Goal: Transaction & Acquisition: Book appointment/travel/reservation

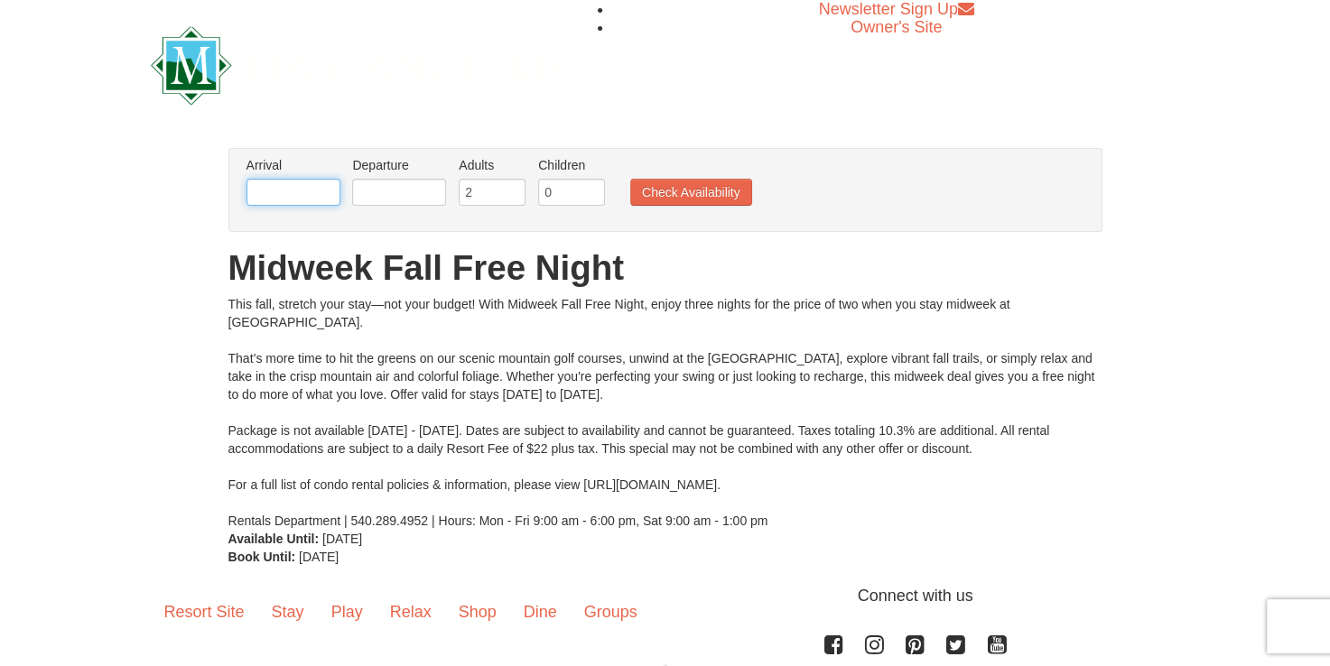
click at [290, 182] on input "text" at bounding box center [294, 192] width 94 height 27
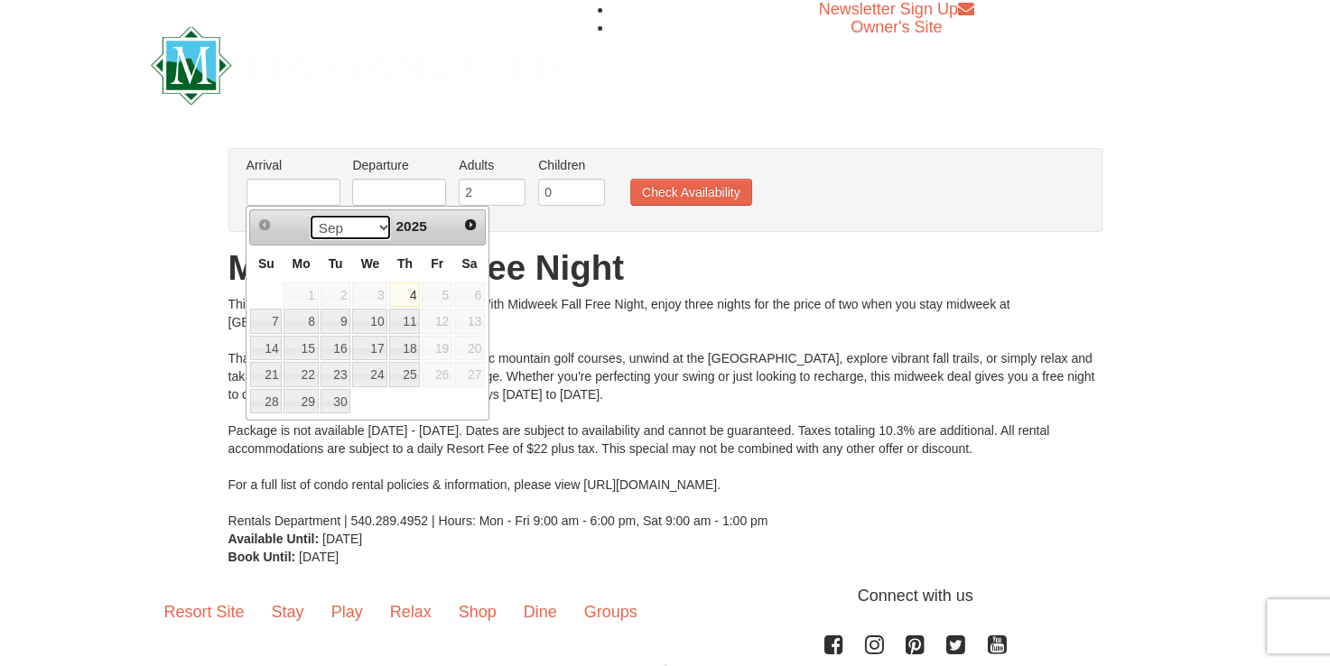
click at [381, 226] on select "Sep Oct Nov Dec" at bounding box center [351, 227] width 84 height 27
click at [274, 395] on link "26" at bounding box center [266, 401] width 32 height 25
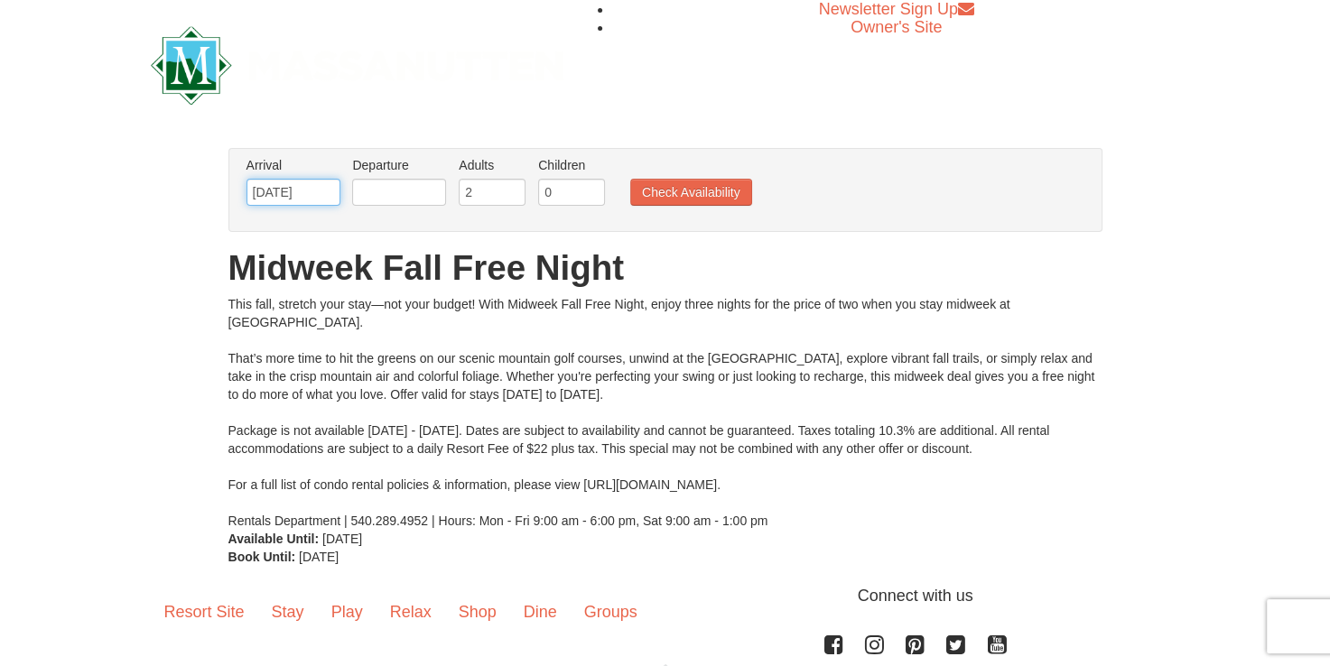
click at [286, 189] on input "10/26/2025" at bounding box center [294, 192] width 94 height 27
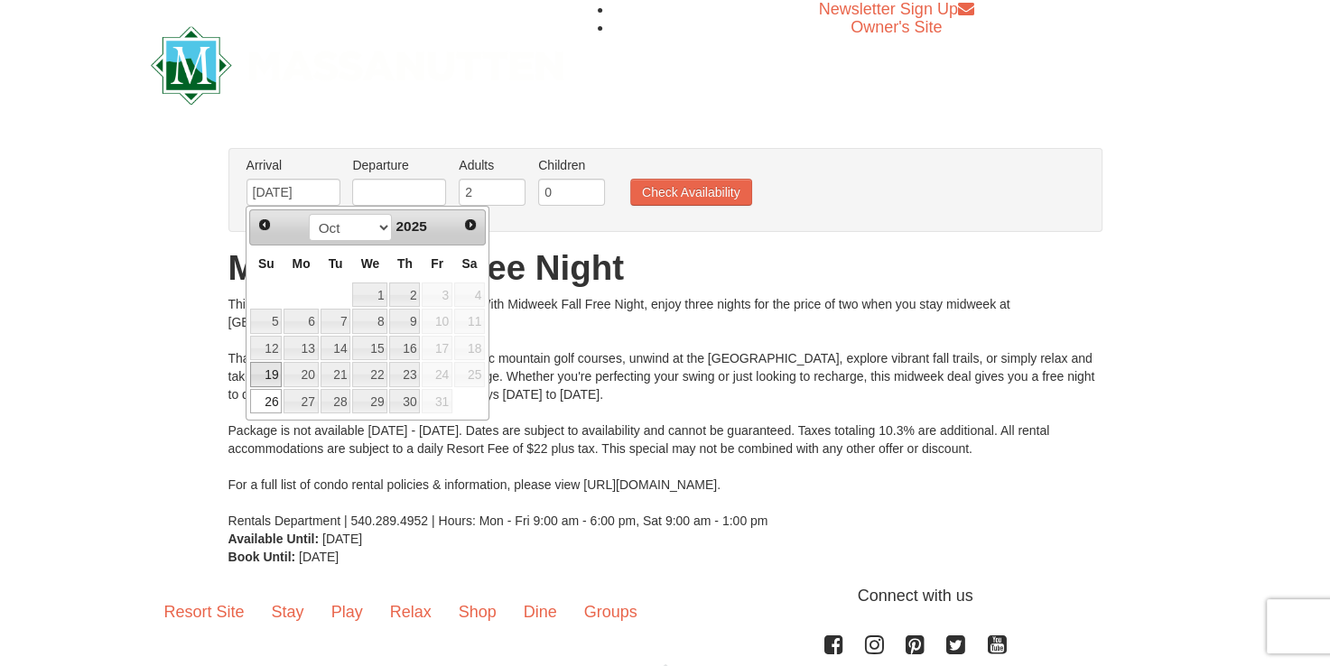
click at [266, 369] on link "19" at bounding box center [266, 374] width 32 height 25
type input "[DATE]"
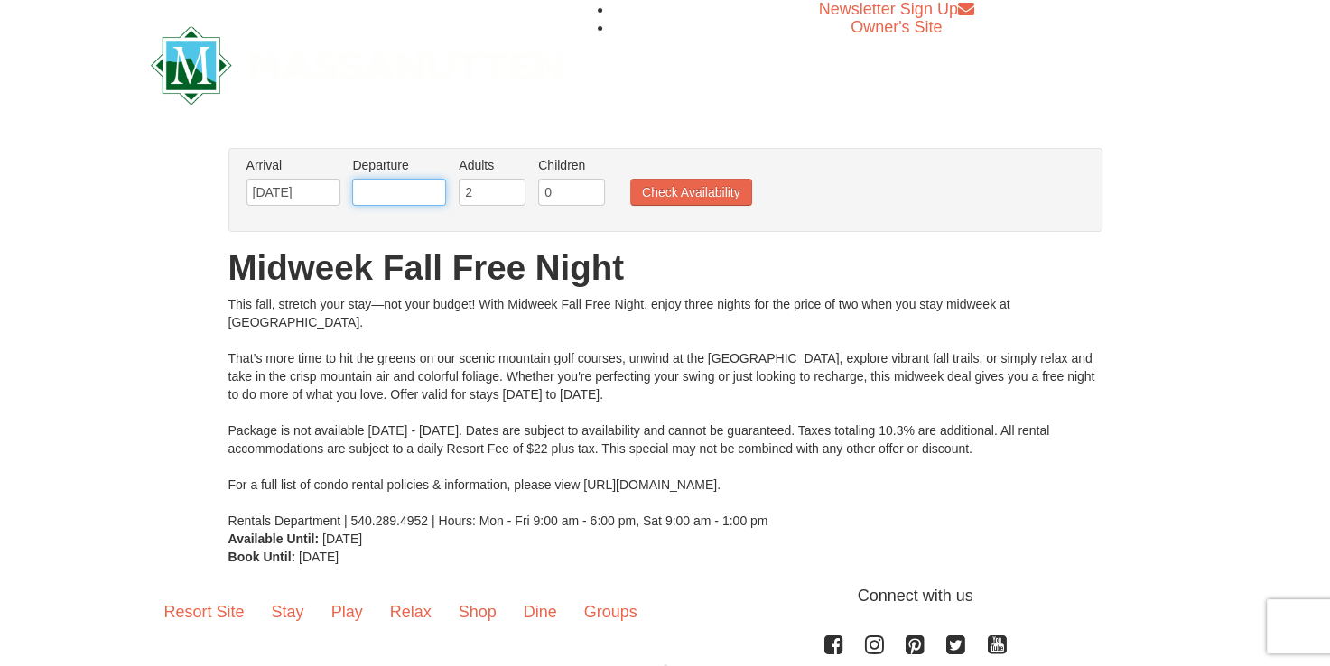
click at [440, 193] on input "text" at bounding box center [399, 192] width 94 height 27
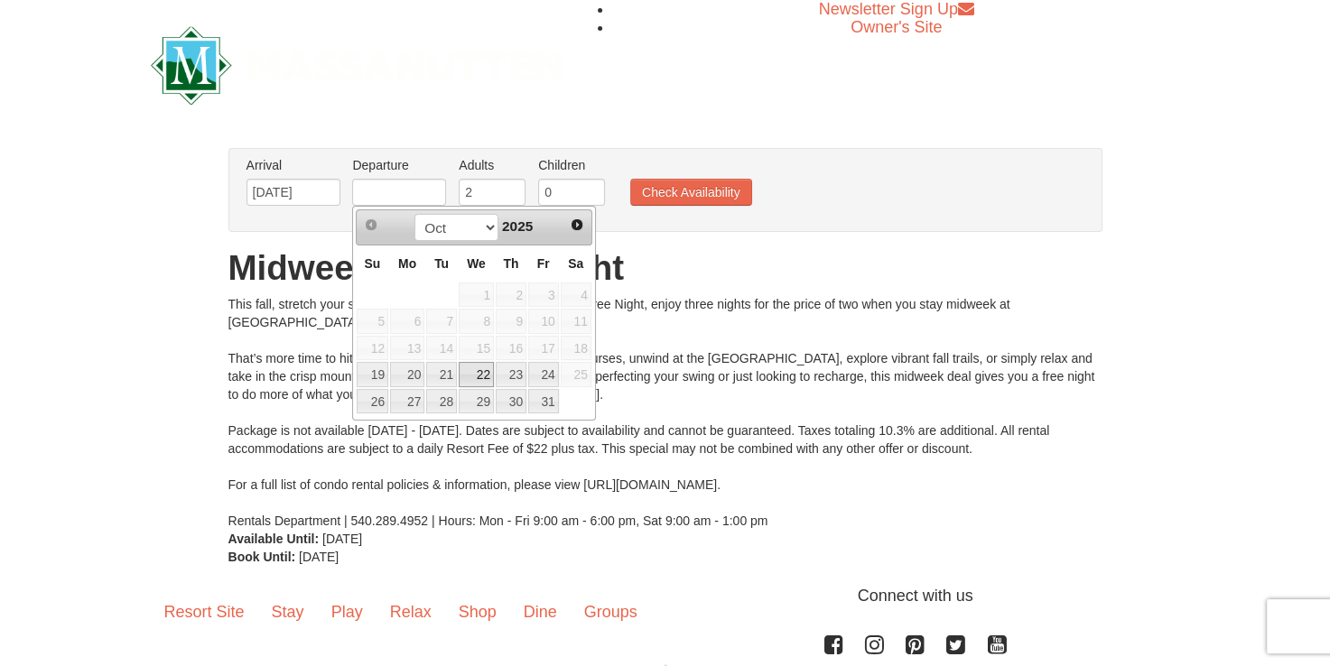
click at [466, 371] on link "22" at bounding box center [476, 374] width 35 height 25
type input "[DATE]"
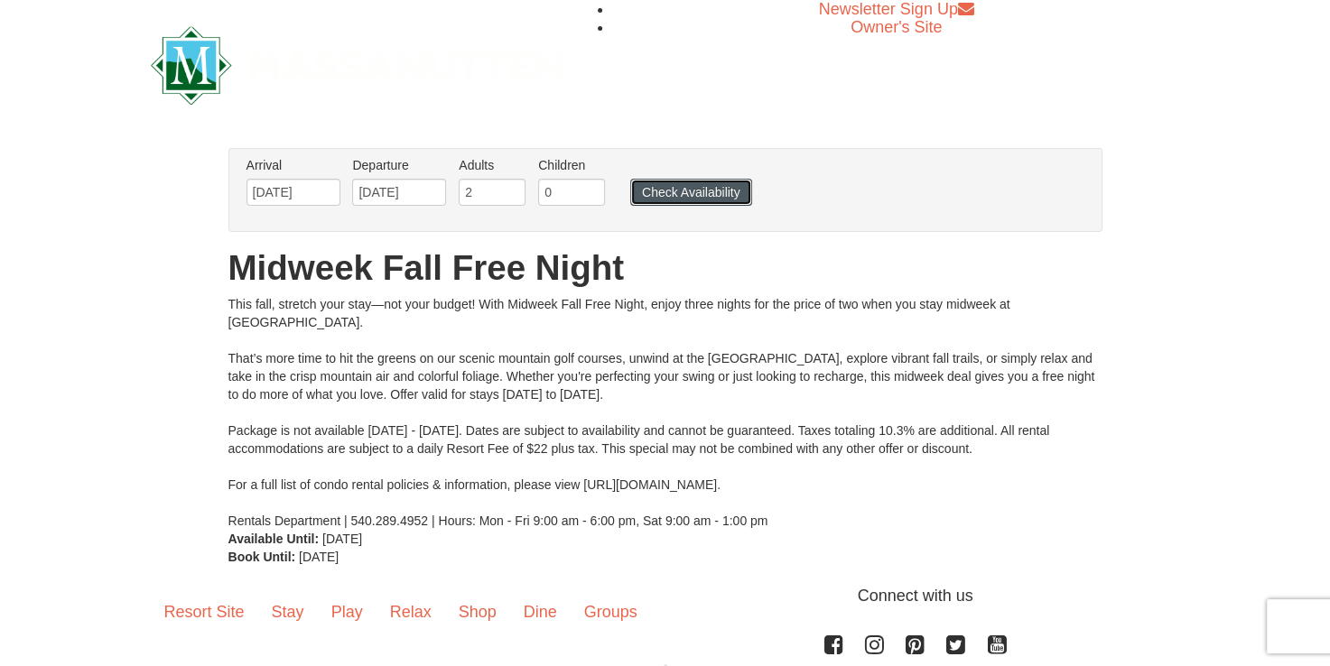
click at [705, 189] on button "Check Availability" at bounding box center [691, 192] width 122 height 27
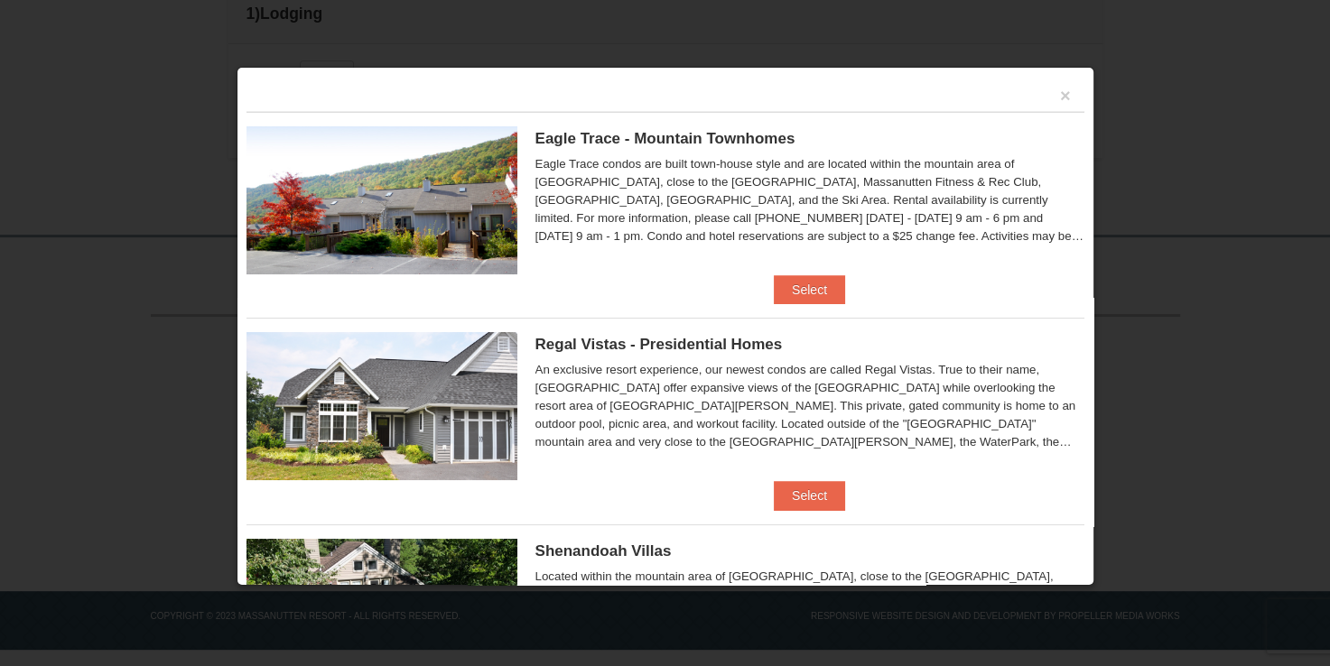
scroll to position [567, 0]
click at [795, 282] on button "Select" at bounding box center [809, 289] width 71 height 29
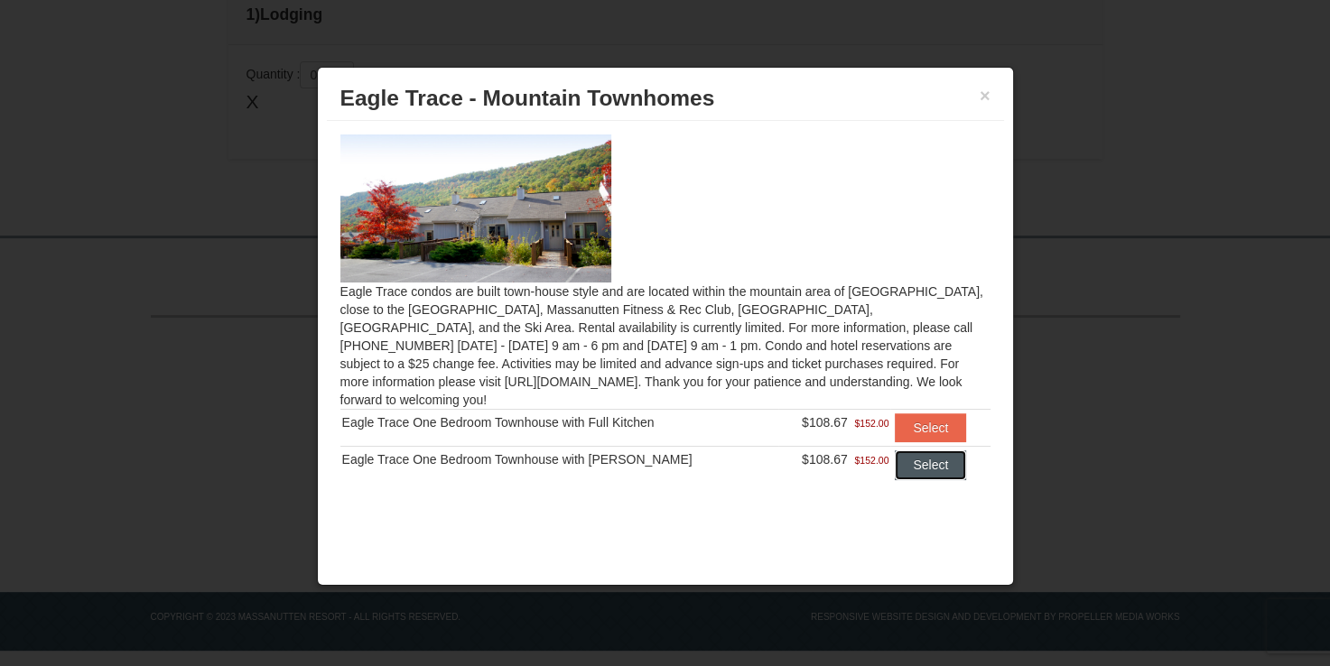
click at [920, 451] on button "Select" at bounding box center [930, 465] width 71 height 29
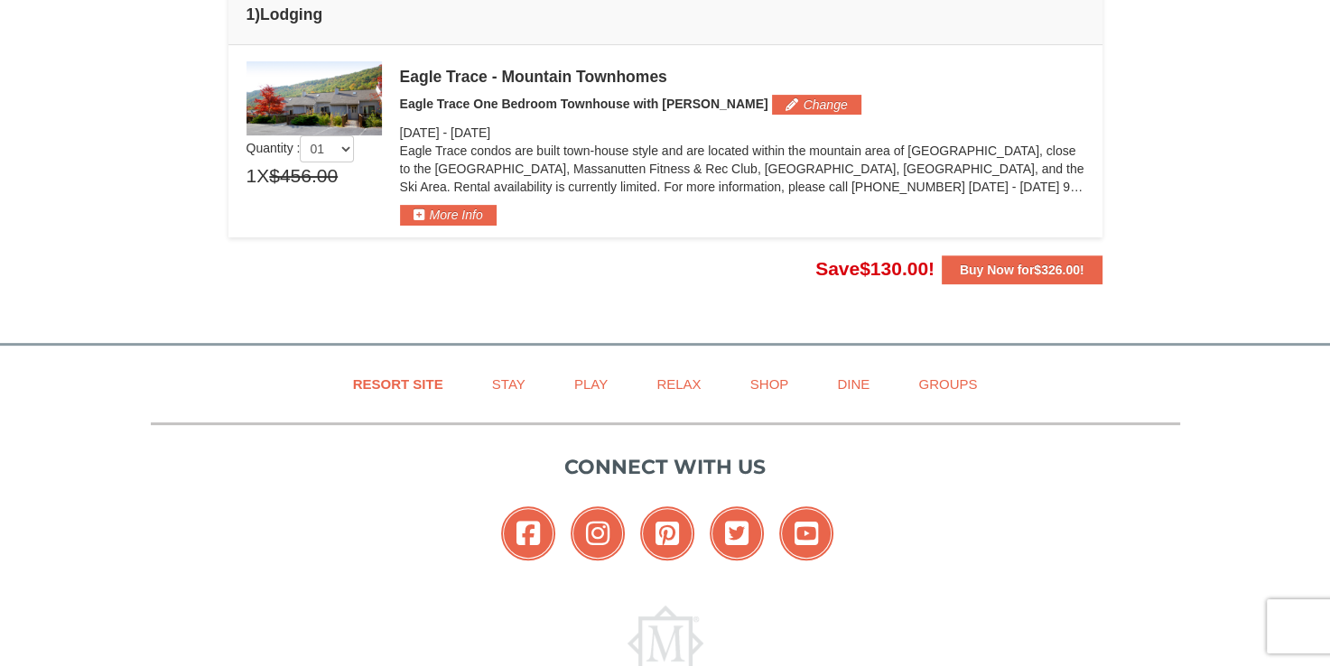
click at [459, 203] on div "Eagle Trace condos are built town-house style and are located within the mounta…" at bounding box center [742, 173] width 684 height 63
click at [451, 211] on button "More Info" at bounding box center [448, 215] width 97 height 20
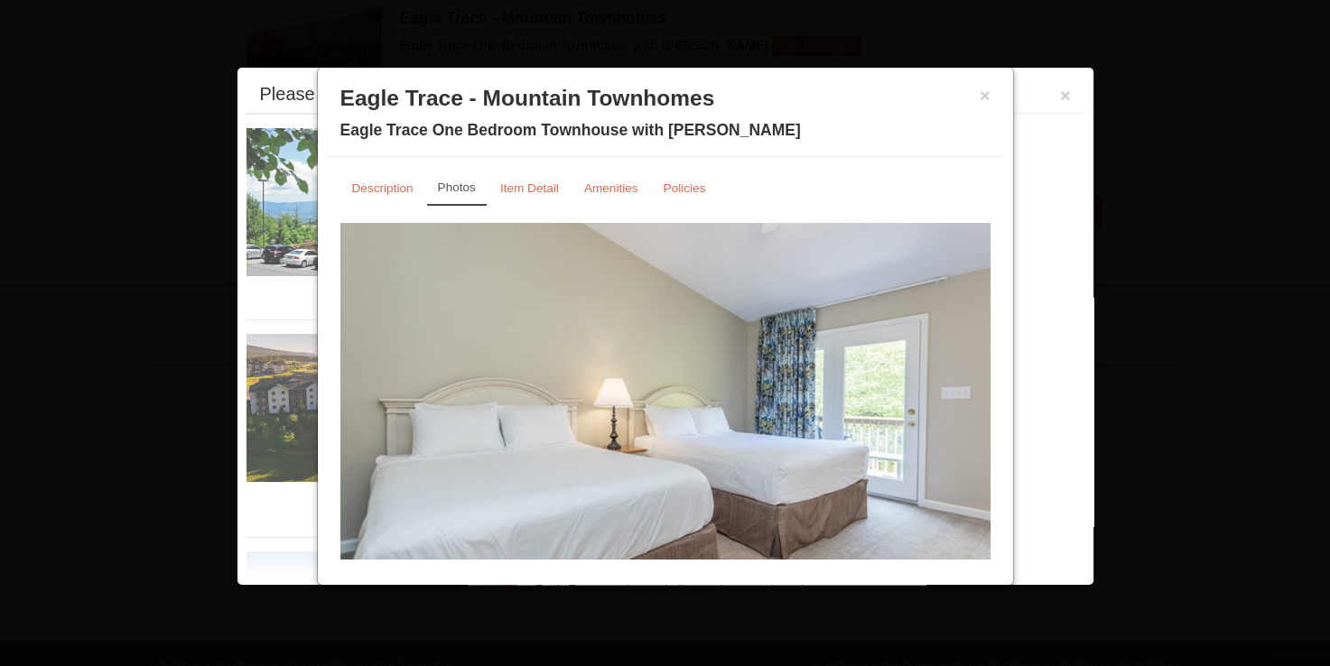
scroll to position [628, 0]
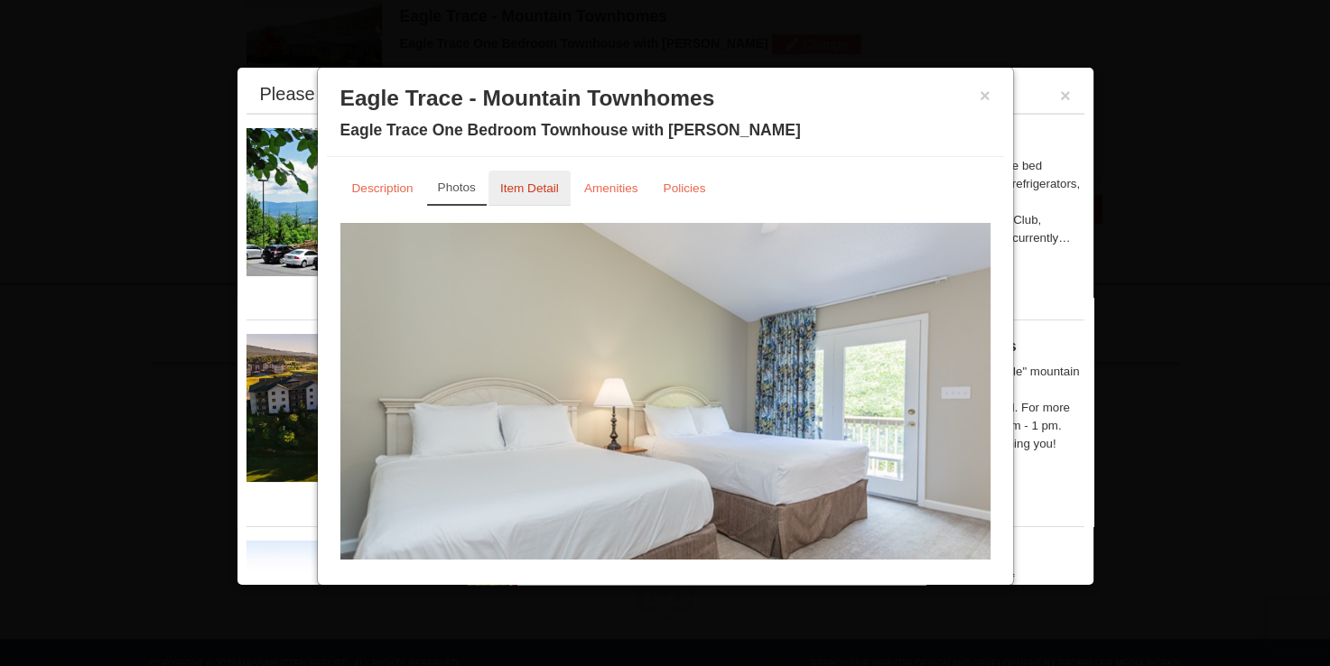
click at [527, 181] on small "Item Detail" at bounding box center [529, 188] width 59 height 14
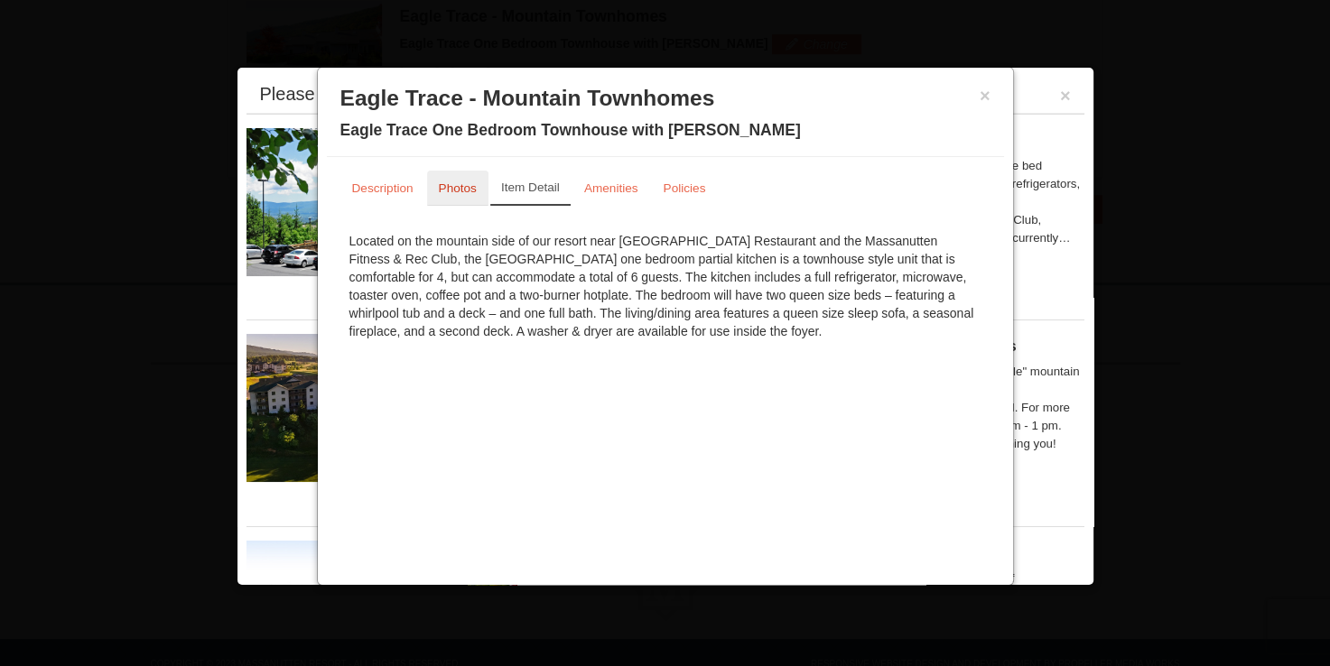
click at [440, 191] on small "Photos" at bounding box center [458, 188] width 38 height 14
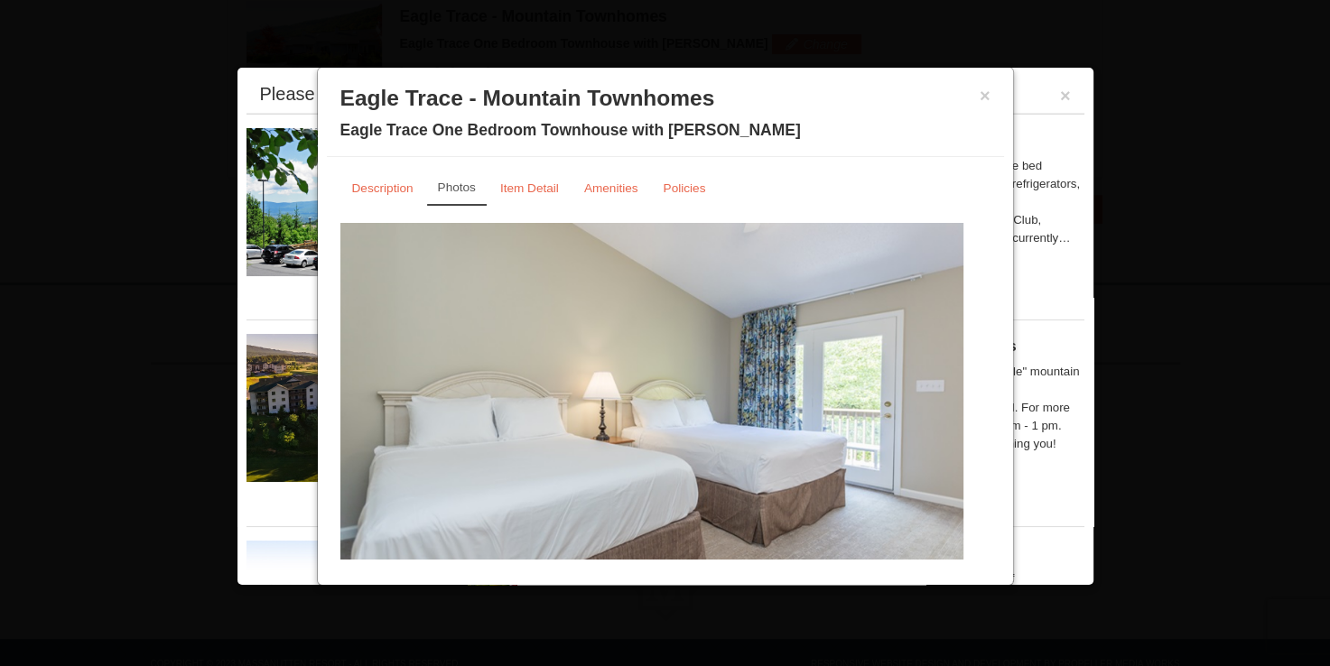
scroll to position [36, 0]
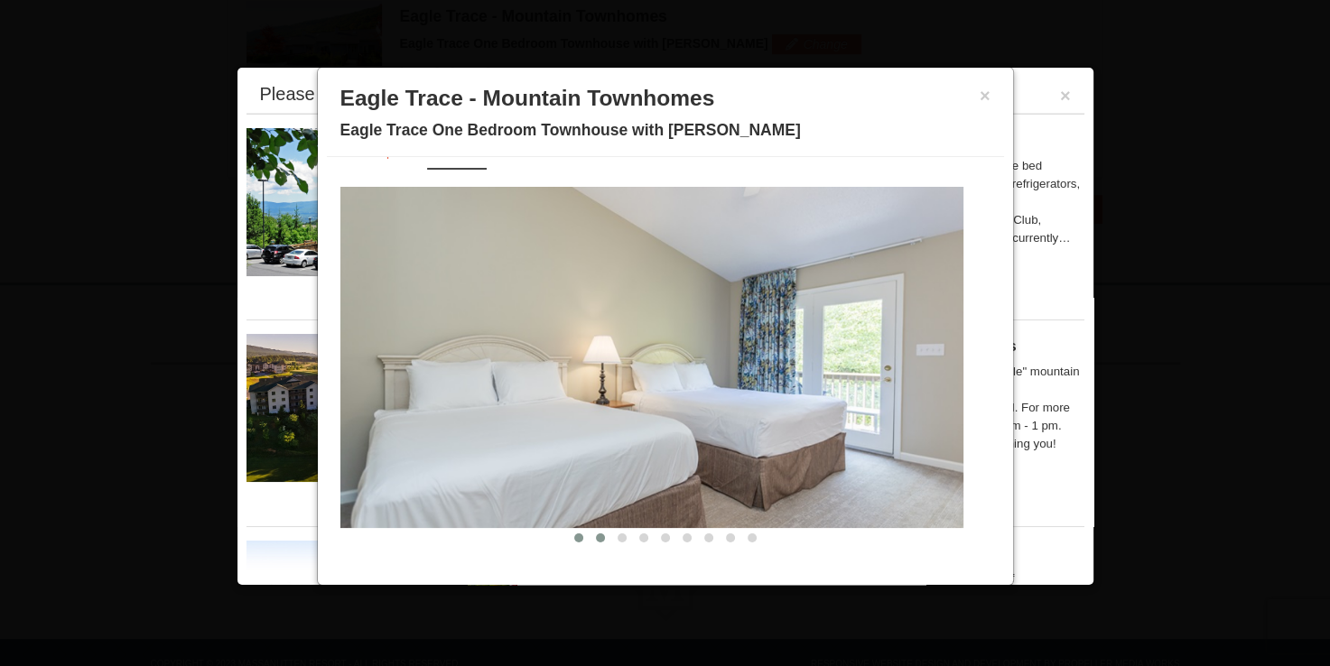
click at [596, 534] on span at bounding box center [600, 538] width 9 height 9
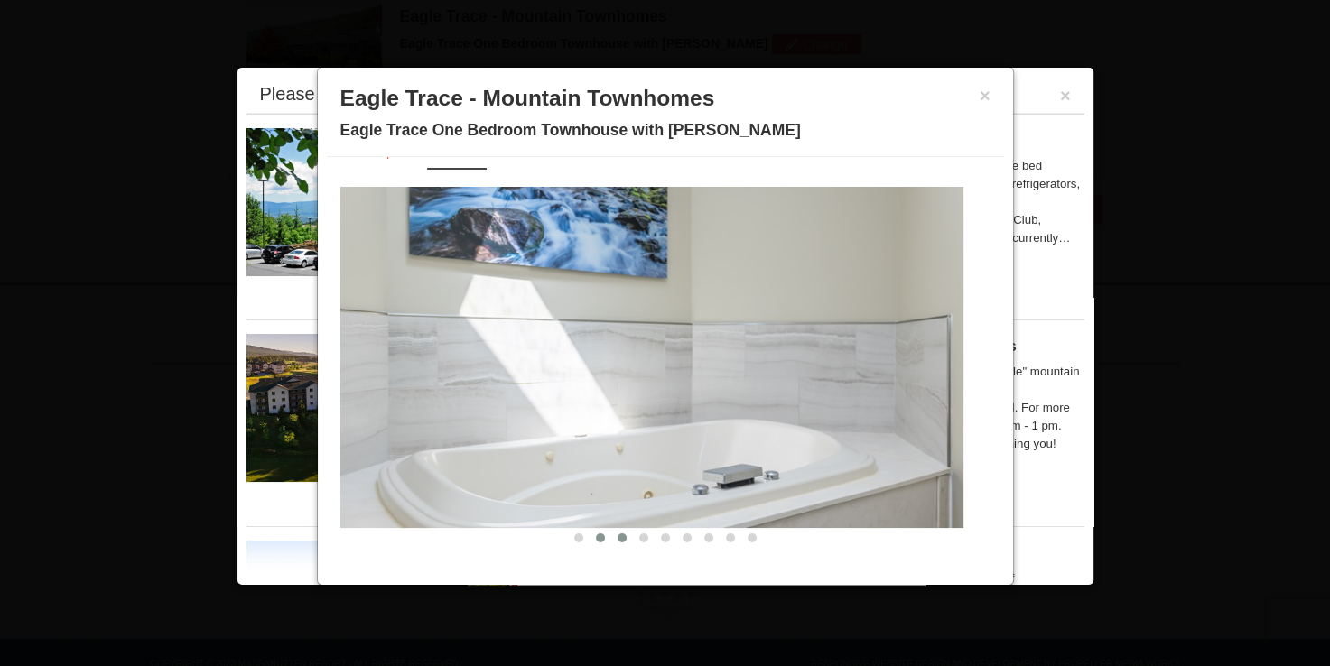
click at [618, 535] on span at bounding box center [622, 538] width 9 height 9
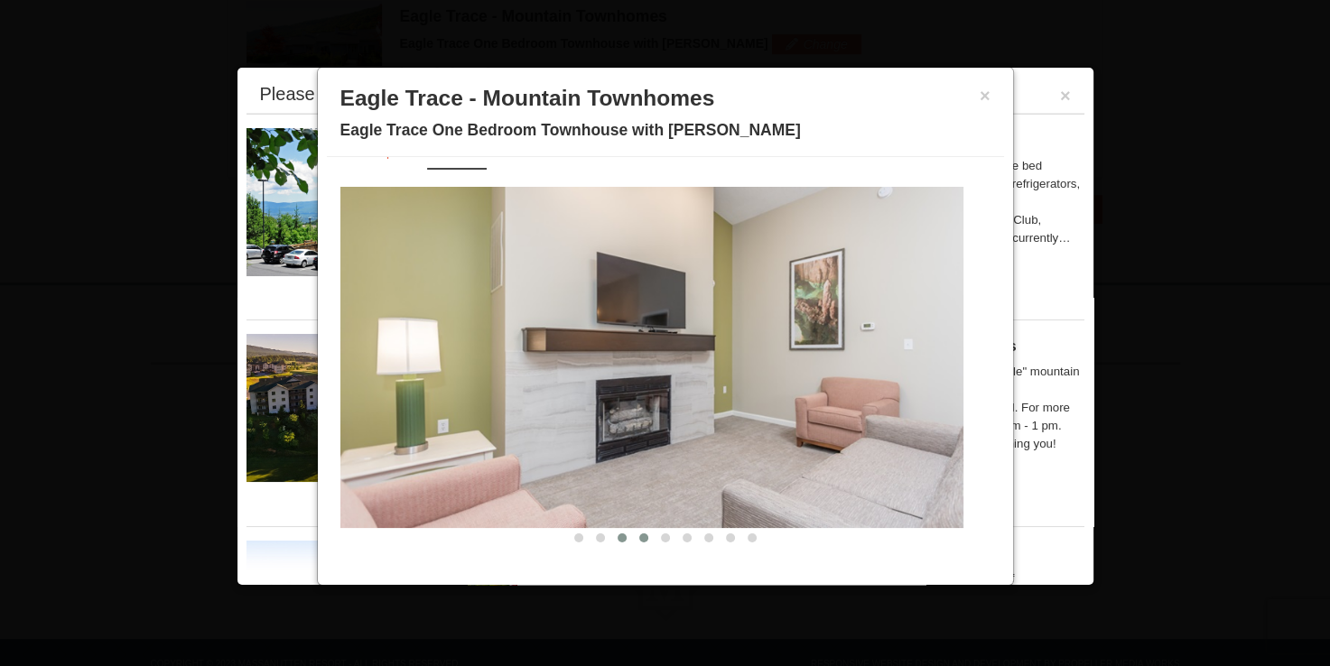
click at [639, 535] on span at bounding box center [643, 538] width 9 height 9
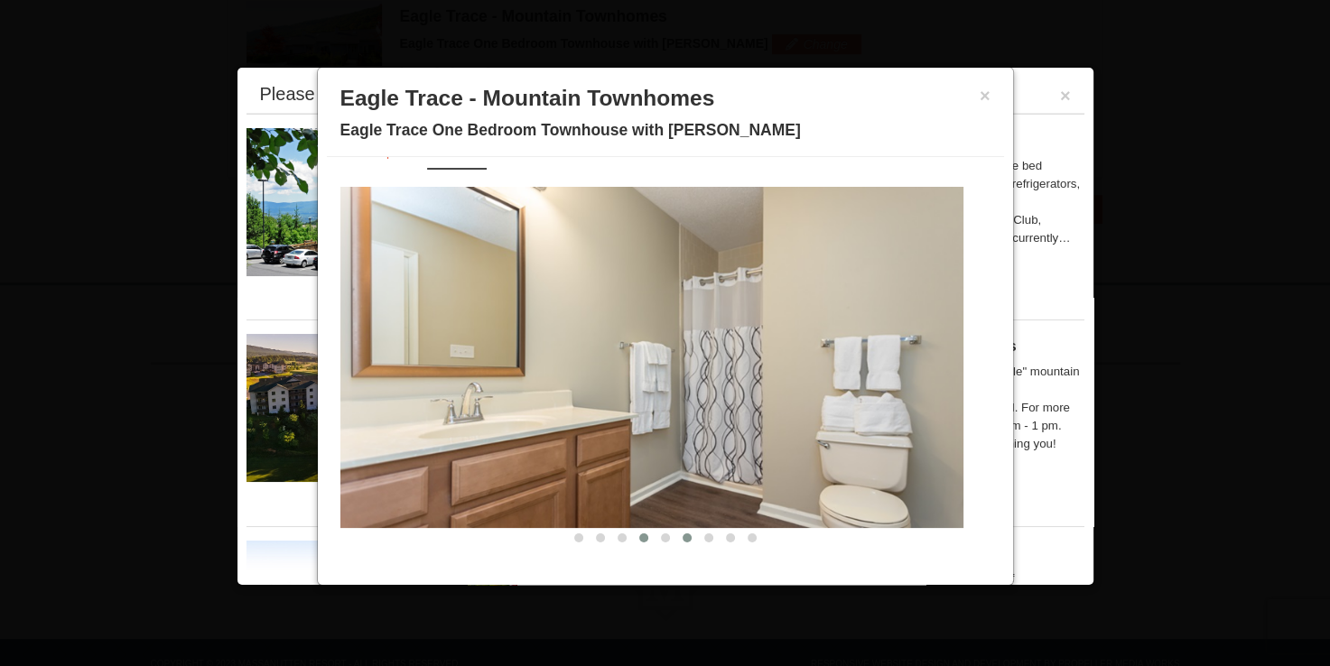
click at [683, 535] on span at bounding box center [687, 538] width 9 height 9
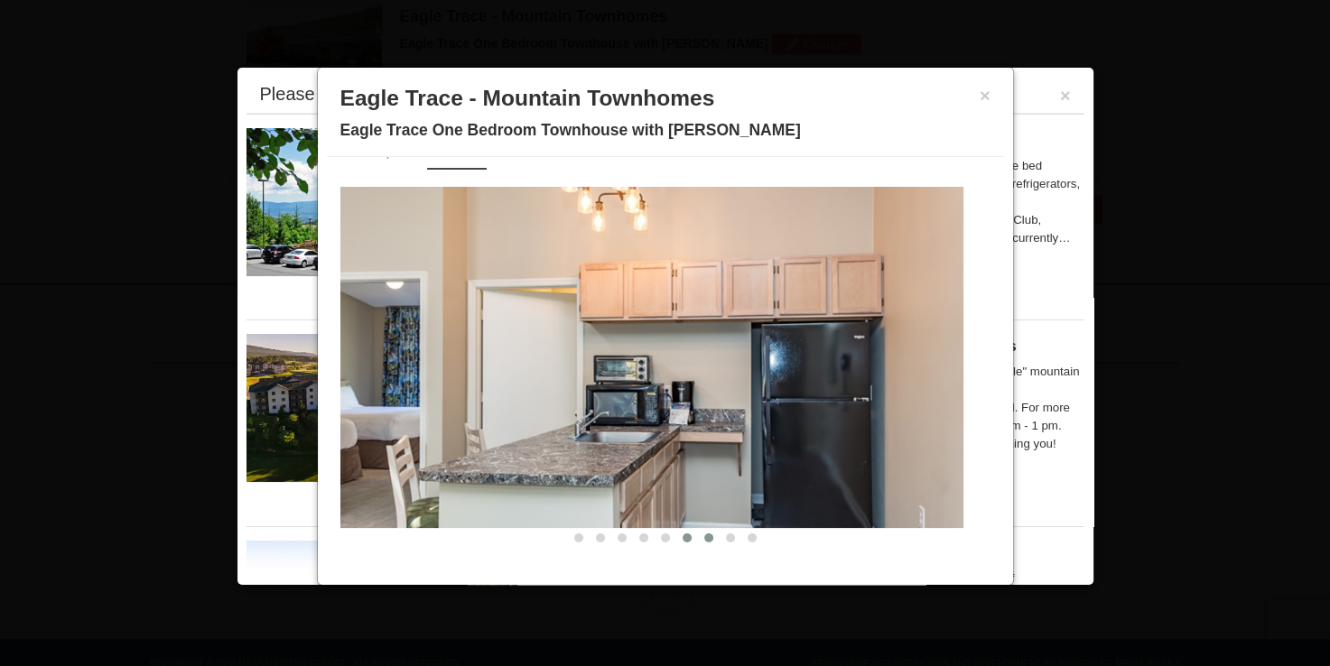
click at [704, 536] on span at bounding box center [708, 538] width 9 height 9
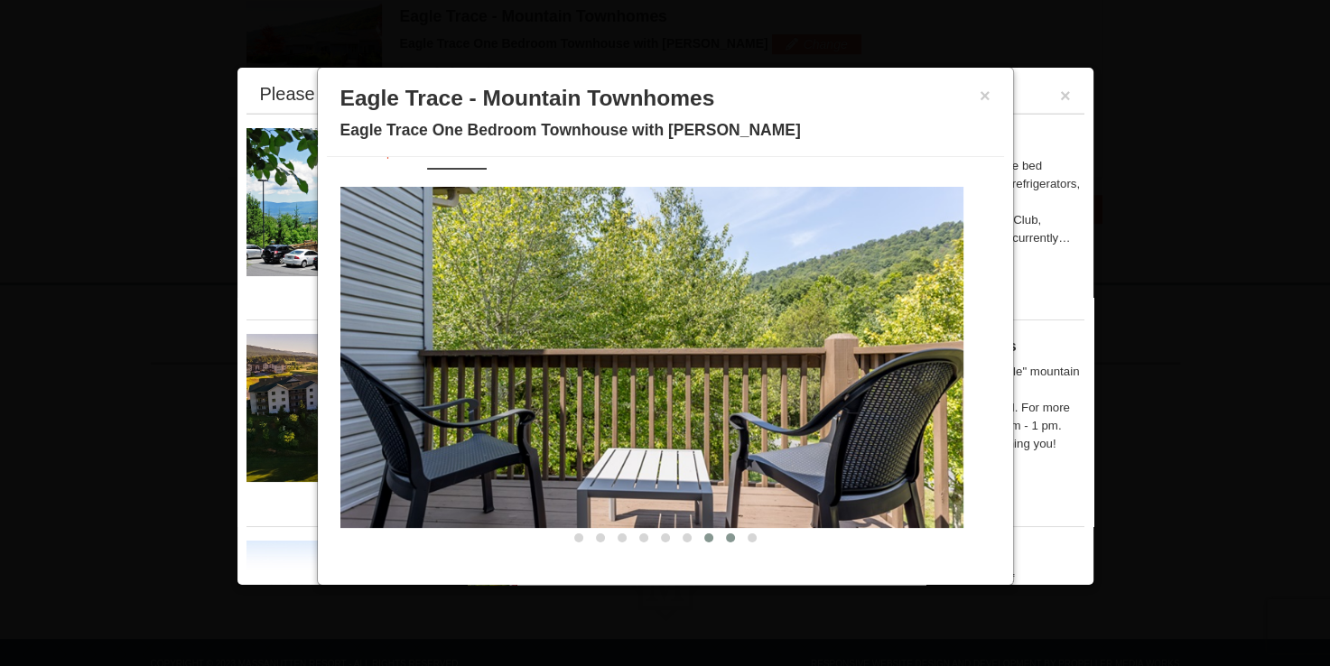
click at [726, 536] on span at bounding box center [730, 538] width 9 height 9
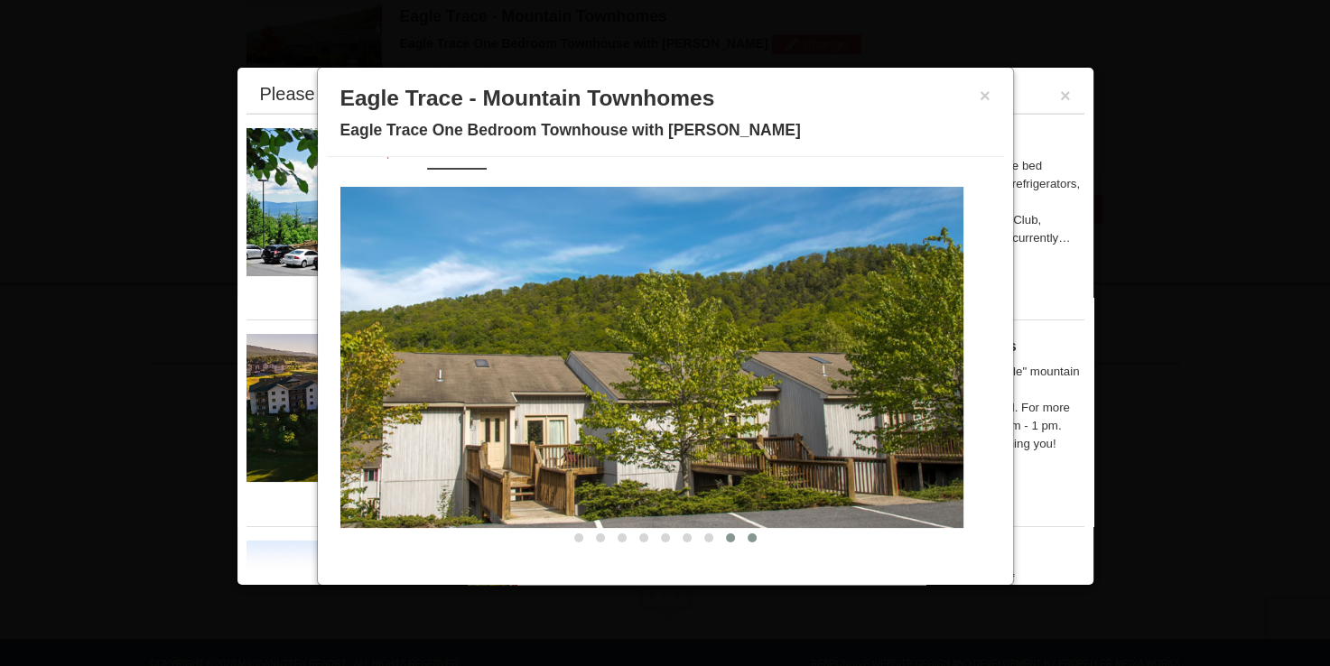
click at [748, 534] on span at bounding box center [752, 538] width 9 height 9
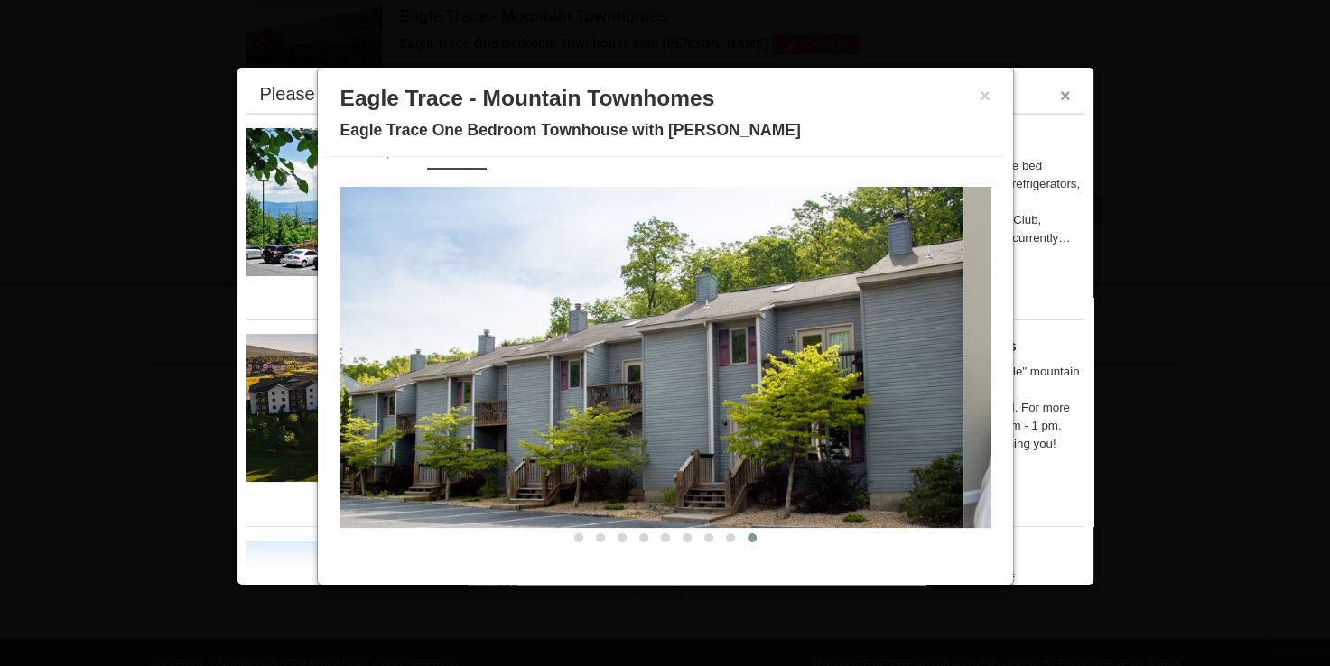
click at [1060, 96] on button "×" at bounding box center [1065, 96] width 11 height 18
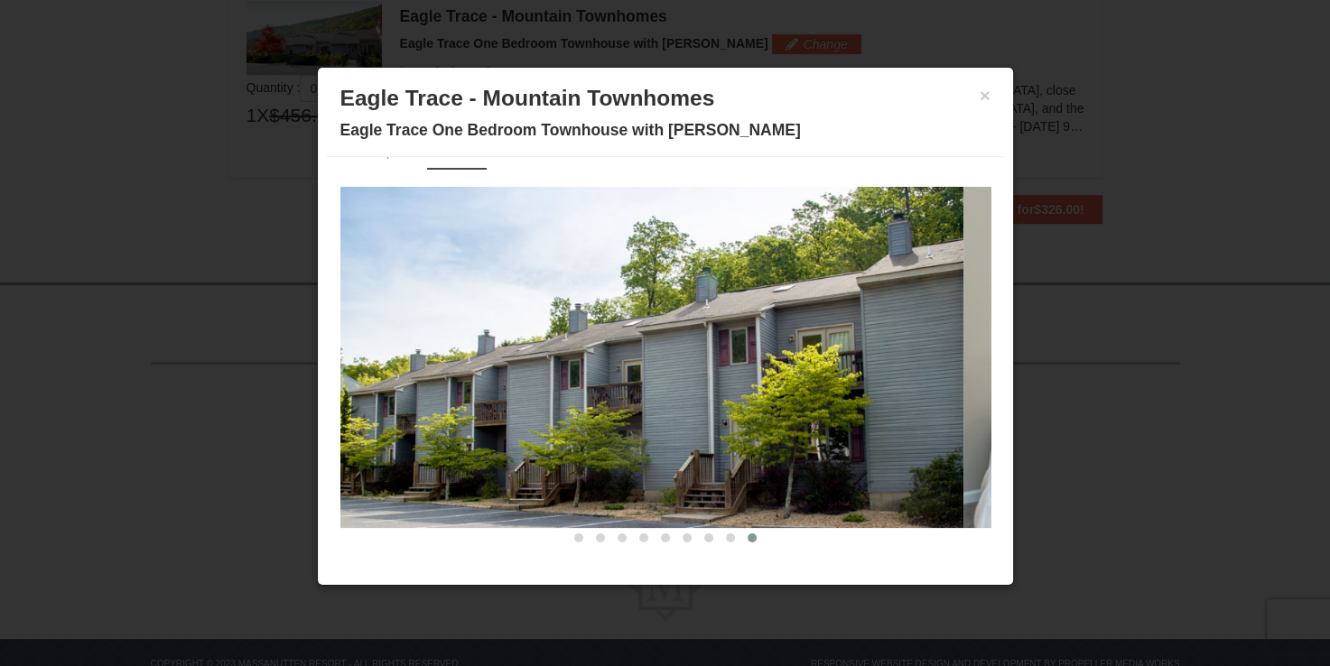
click at [976, 98] on div "× Eagle Trace - Mountain Townhomes Eagle Trace One Bedroom Townhouse with Jacuz…" at bounding box center [665, 117] width 677 height 80
click at [980, 93] on button "×" at bounding box center [985, 96] width 11 height 18
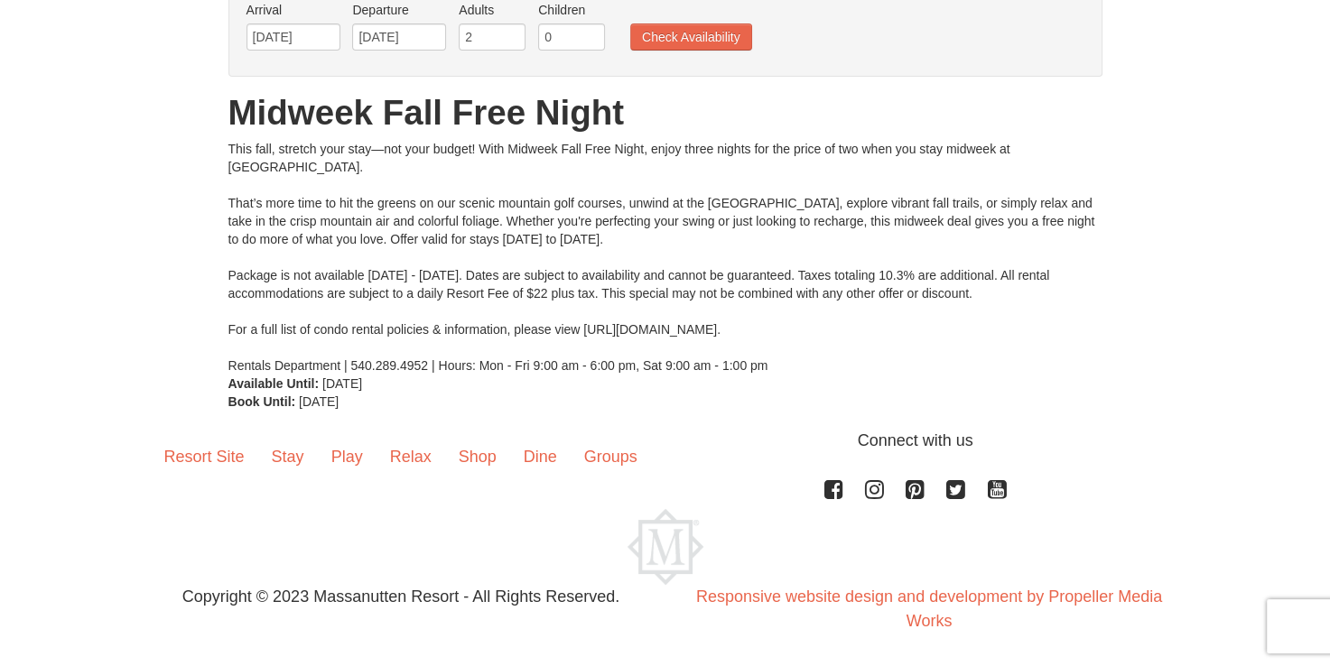
scroll to position [154, 0]
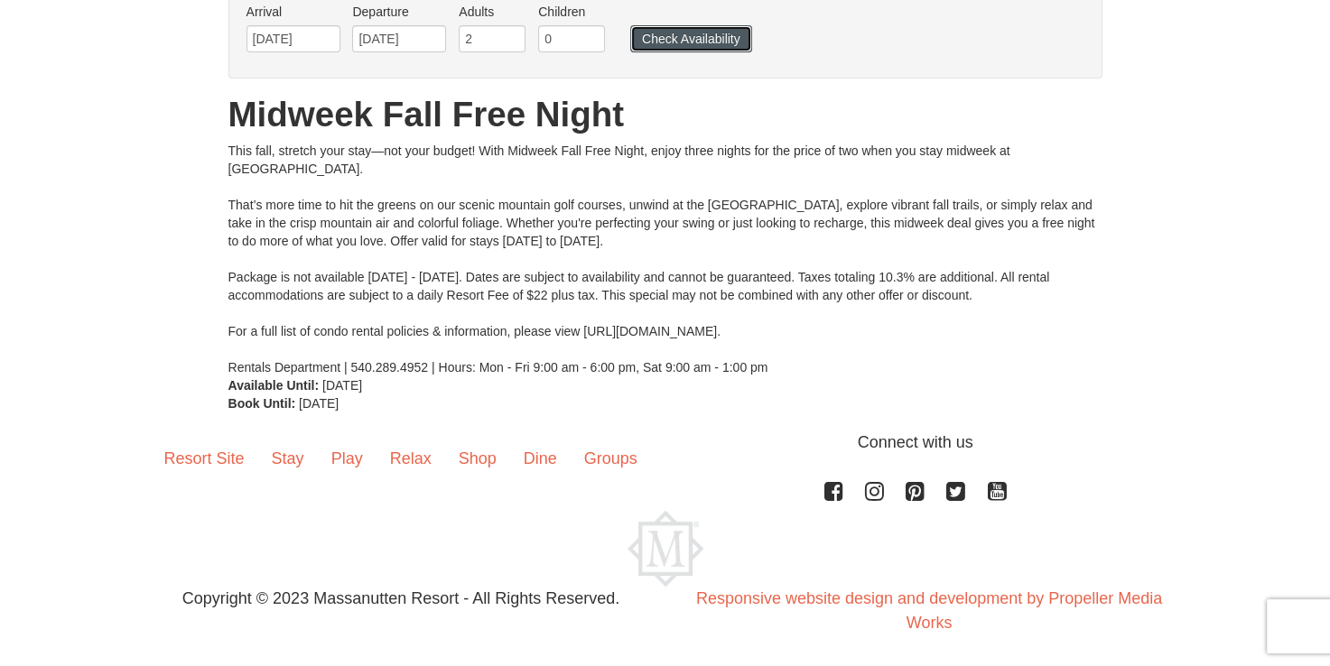
click at [681, 45] on button "Check Availability" at bounding box center [691, 38] width 122 height 27
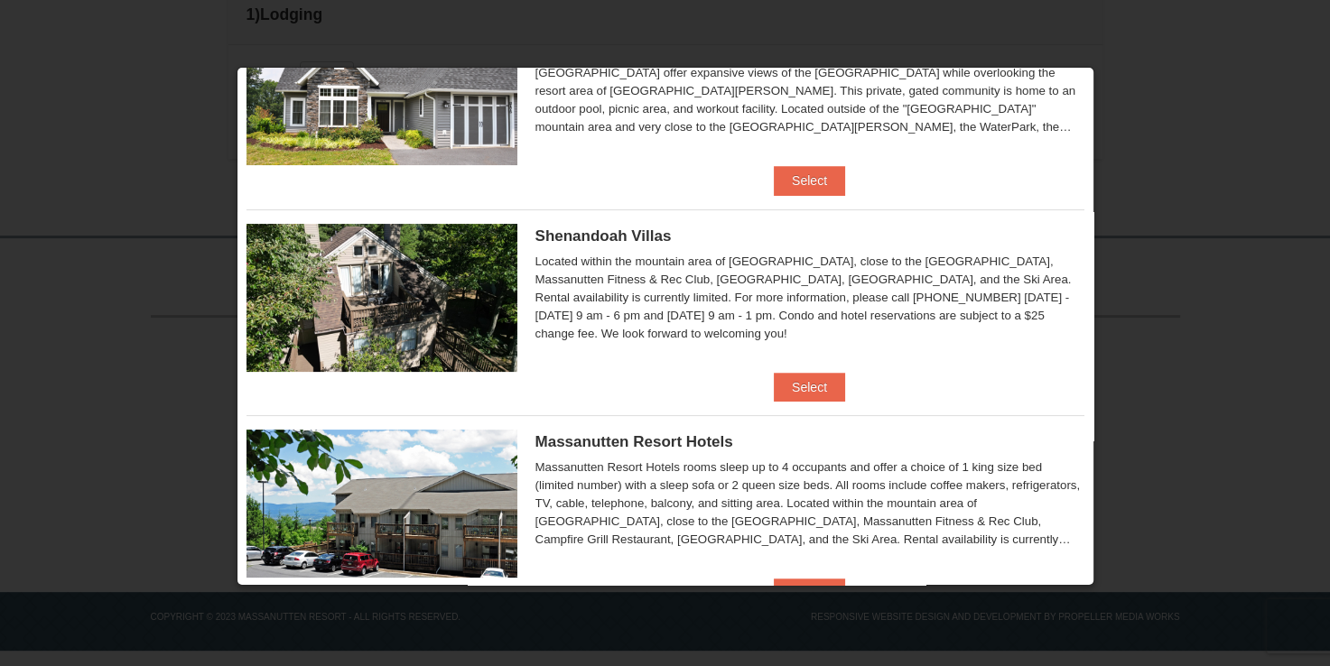
scroll to position [276, 0]
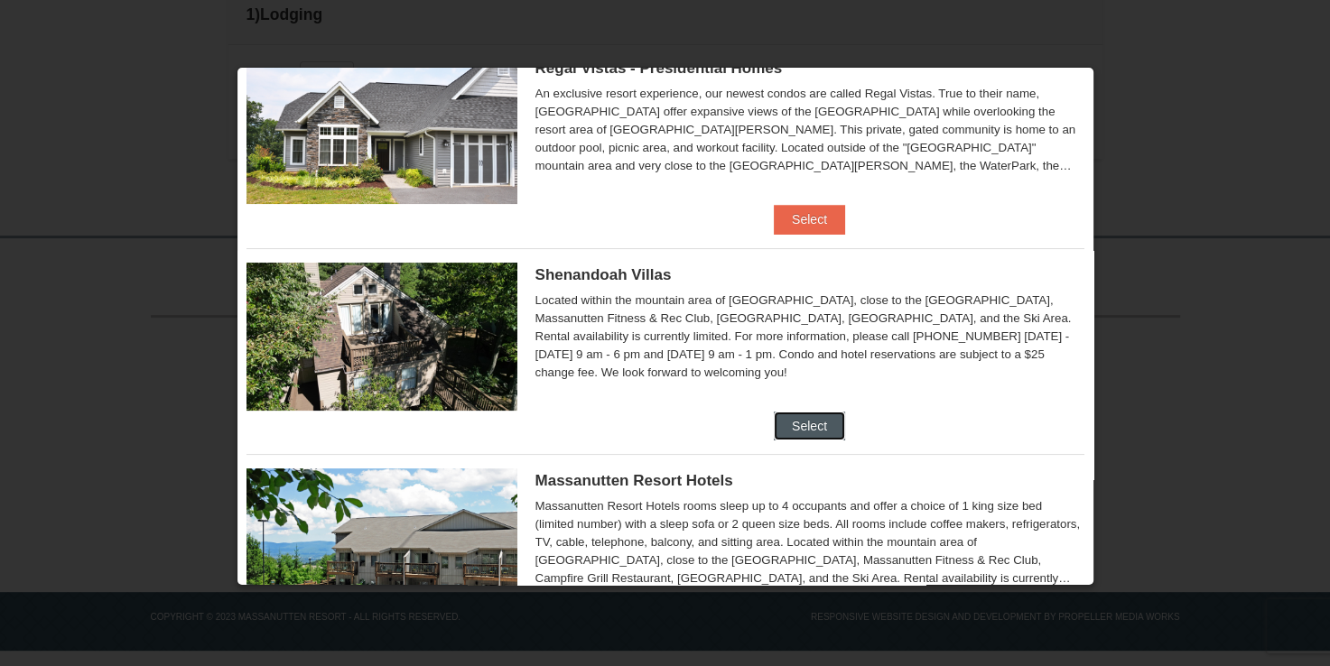
click at [798, 419] on button "Select" at bounding box center [809, 426] width 71 height 29
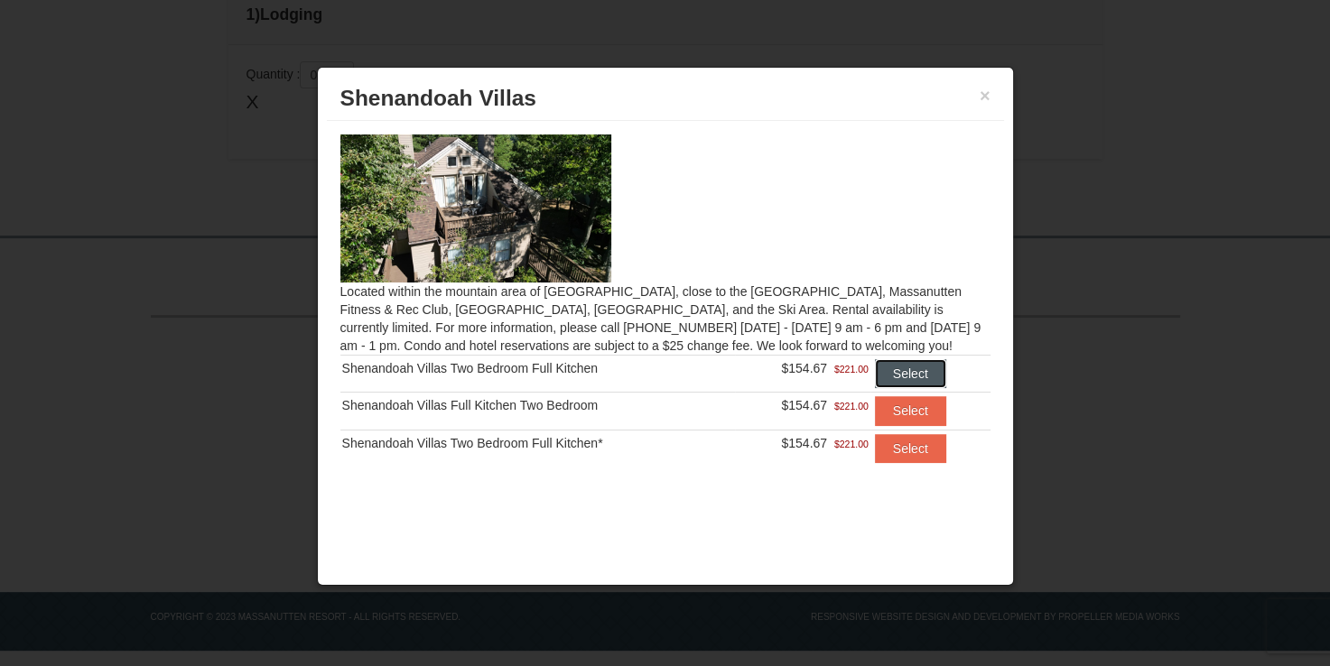
click at [905, 376] on button "Select" at bounding box center [910, 373] width 71 height 29
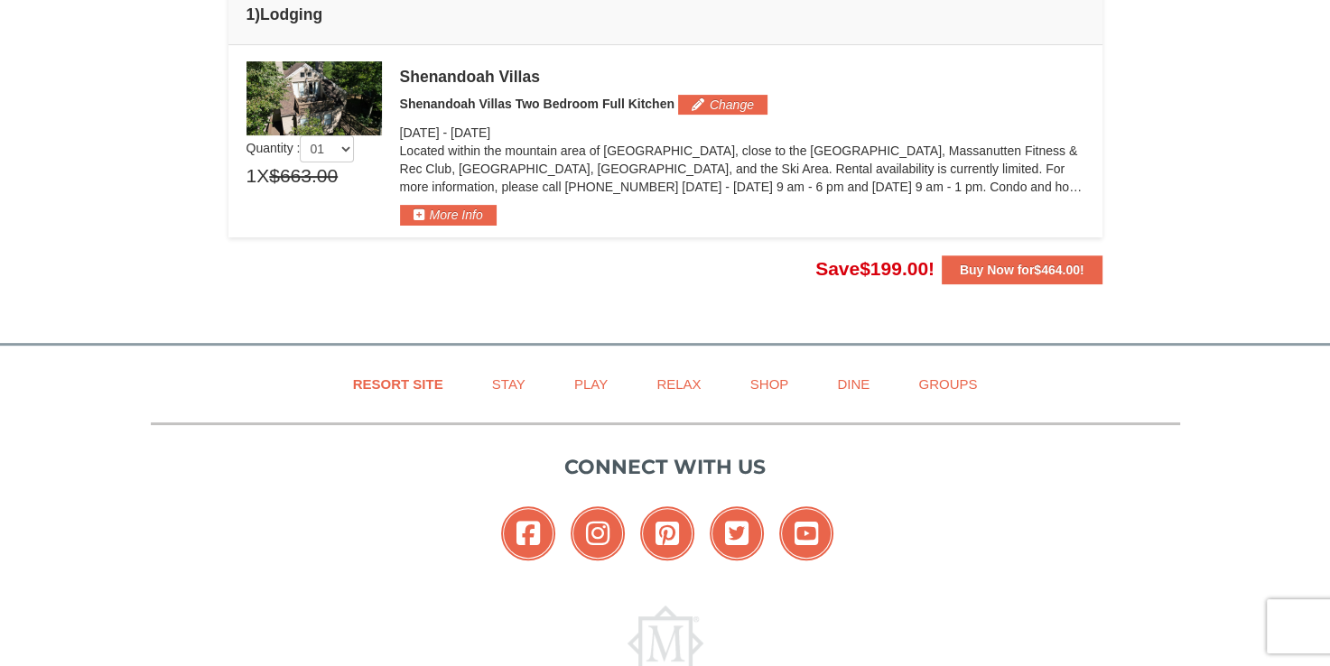
click at [368, 108] on img at bounding box center [314, 98] width 135 height 74
click at [417, 92] on div "Shenandoah Villas Shenandoah Villas Two Bedroom Full Kitchen Change Sunday Oct …" at bounding box center [742, 143] width 684 height 164
click at [455, 202] on div "Located within the mountain area of Massanutten, close to the Mountain Greens G…" at bounding box center [742, 173] width 684 height 63
click at [455, 209] on button "More Info" at bounding box center [448, 215] width 97 height 20
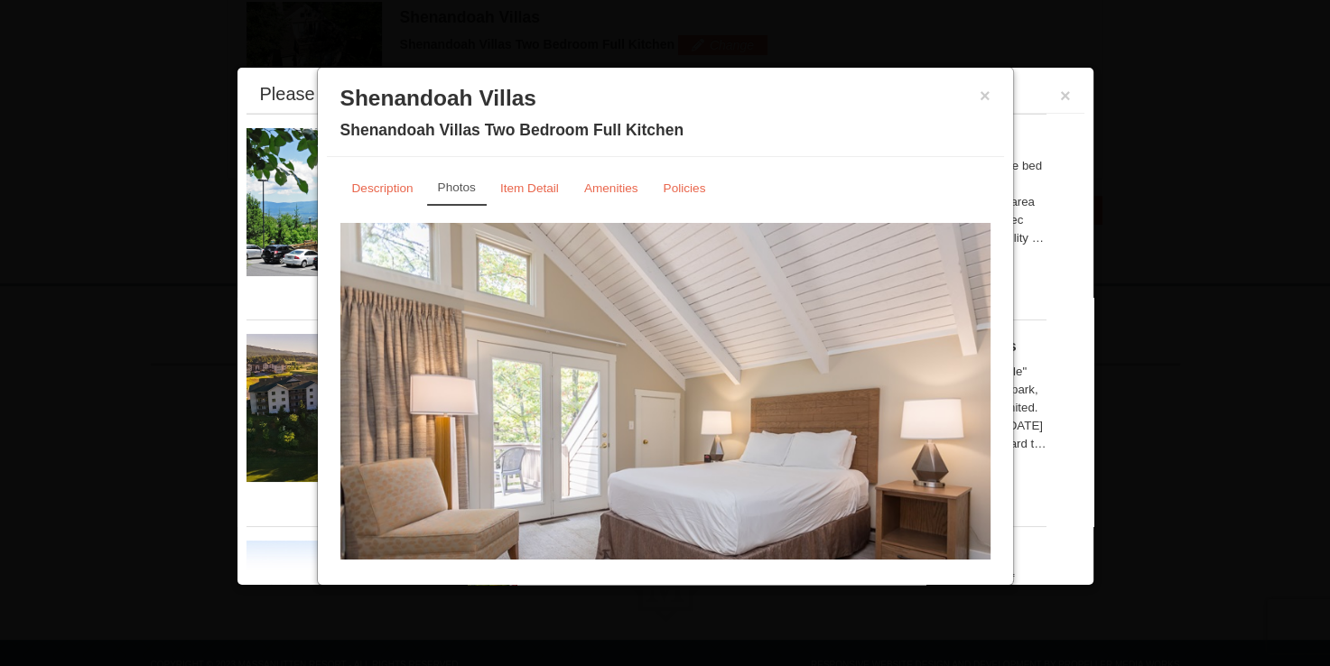
scroll to position [628, 0]
click at [675, 375] on img at bounding box center [665, 401] width 650 height 356
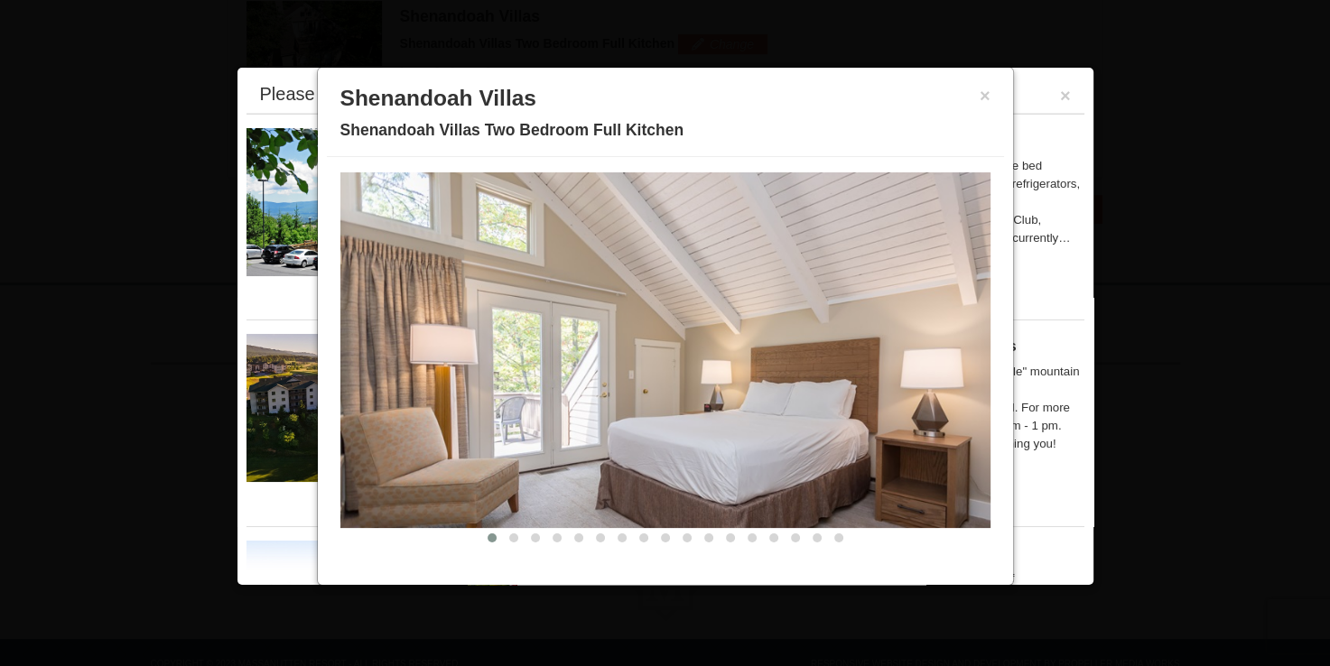
click at [844, 365] on img at bounding box center [665, 350] width 650 height 356
click at [504, 530] on button at bounding box center [514, 538] width 22 height 18
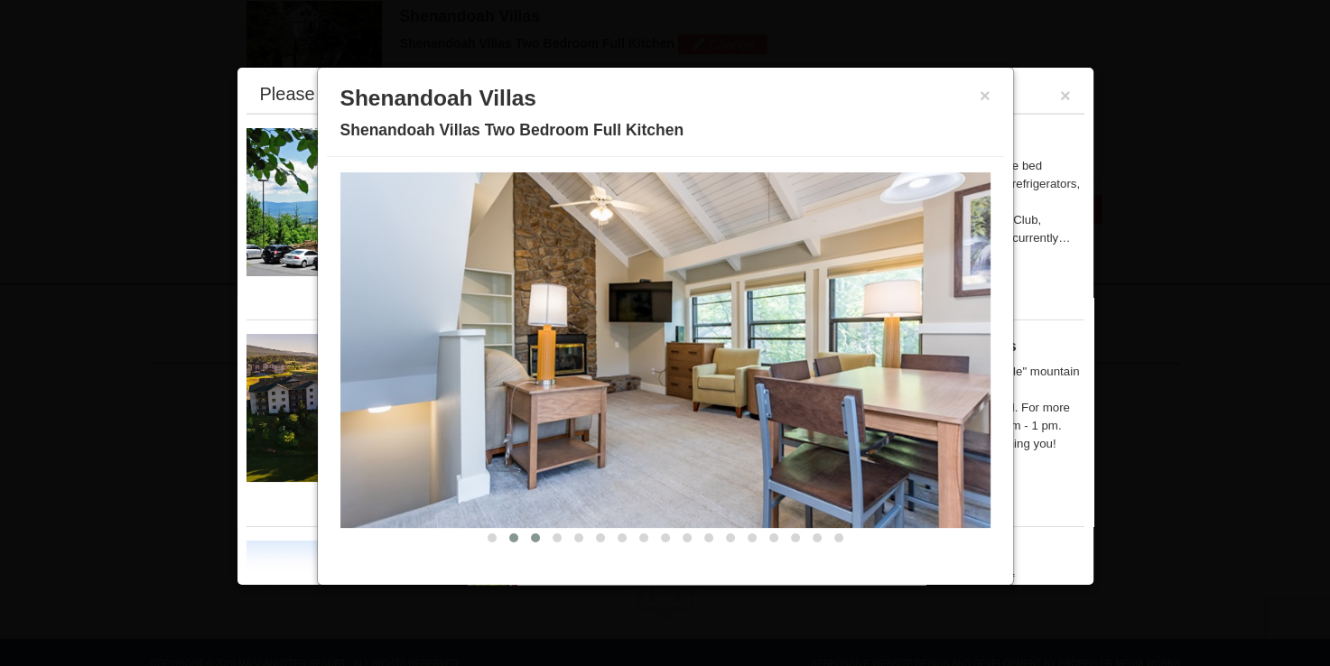
click at [531, 540] on span at bounding box center [535, 538] width 9 height 9
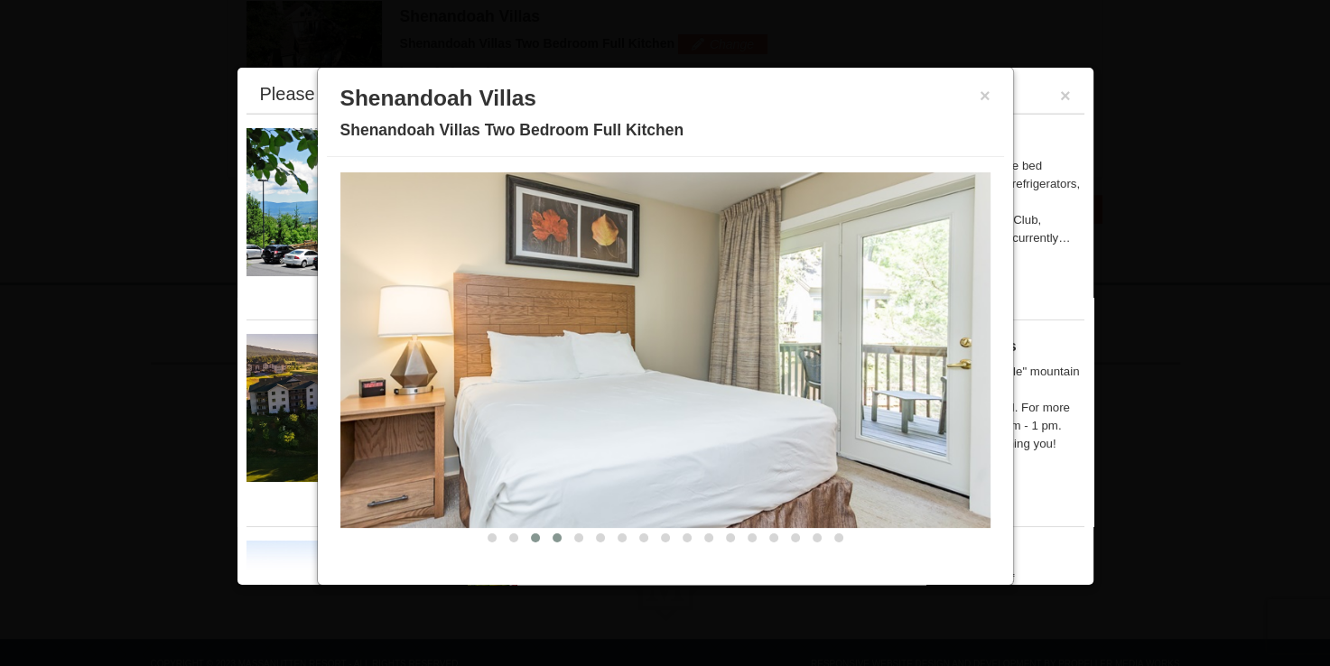
click at [553, 536] on span at bounding box center [557, 538] width 9 height 9
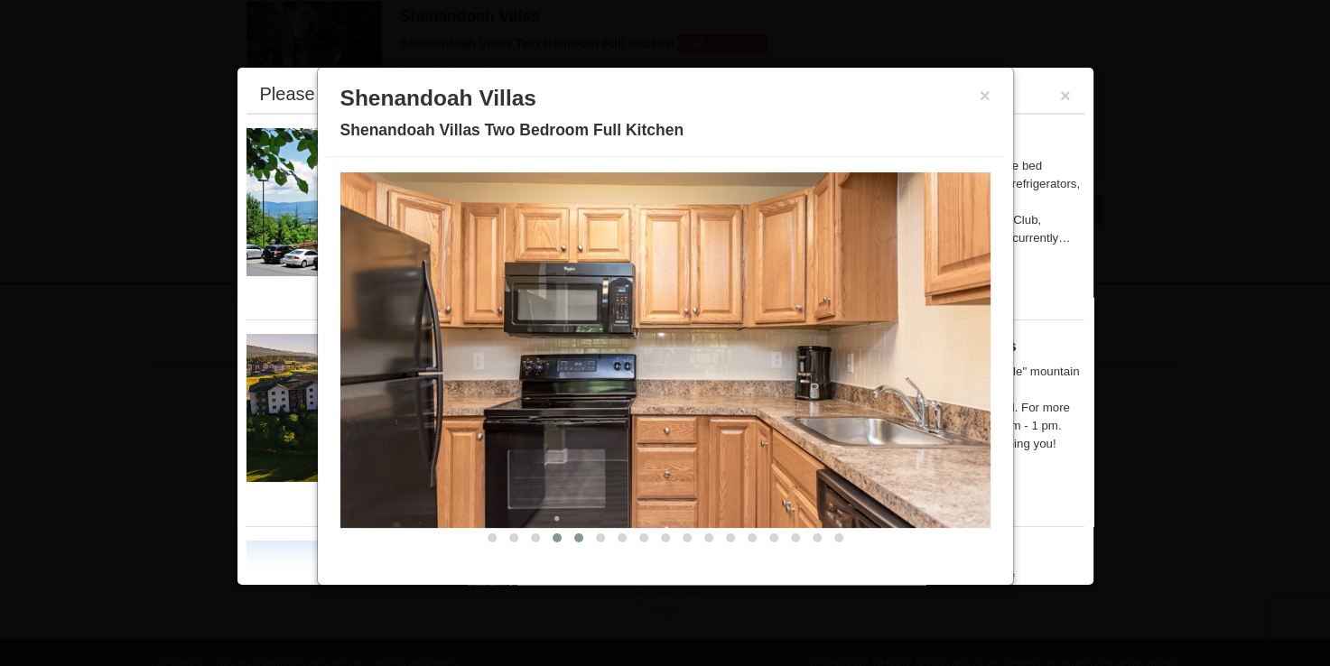
click at [574, 539] on span at bounding box center [578, 538] width 9 height 9
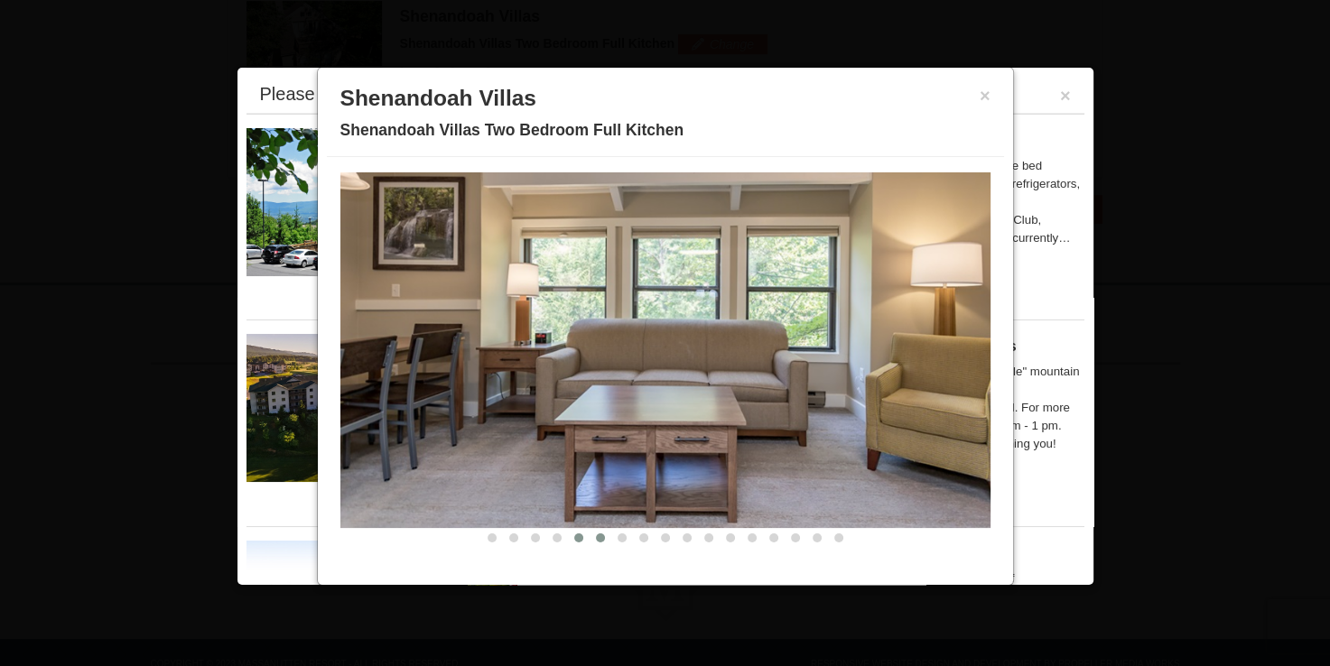
click at [590, 537] on button at bounding box center [601, 538] width 22 height 18
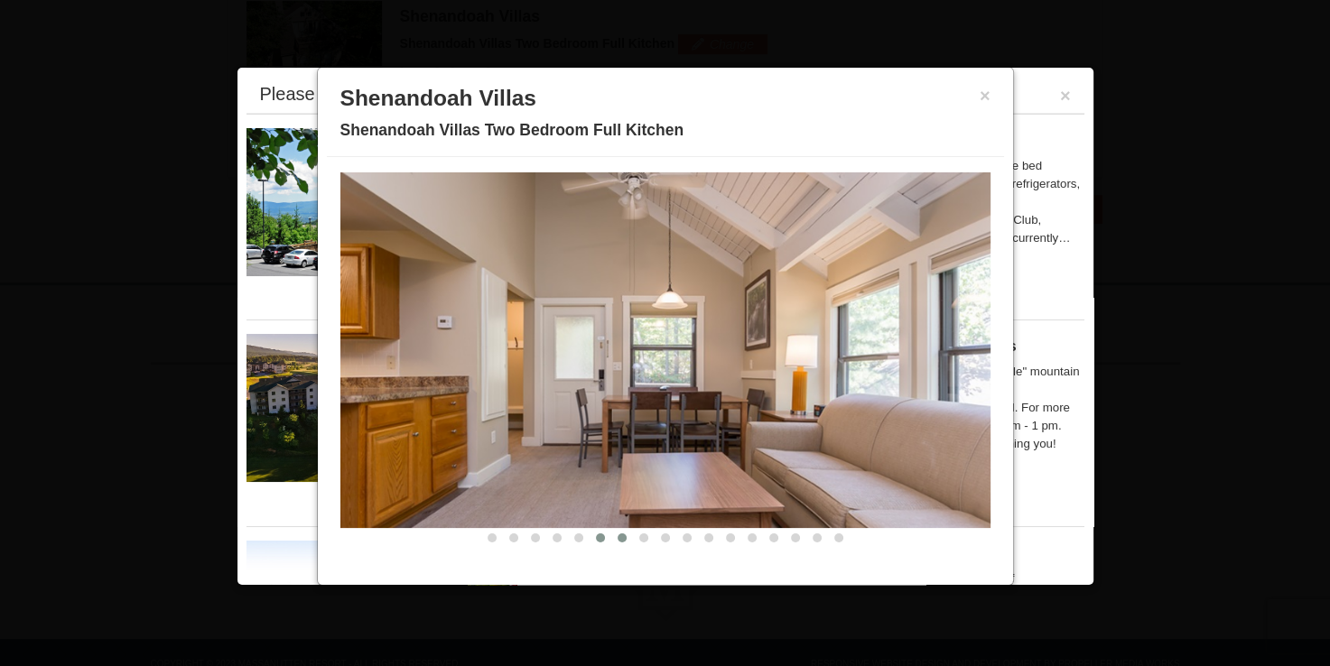
click at [618, 536] on span at bounding box center [622, 538] width 9 height 9
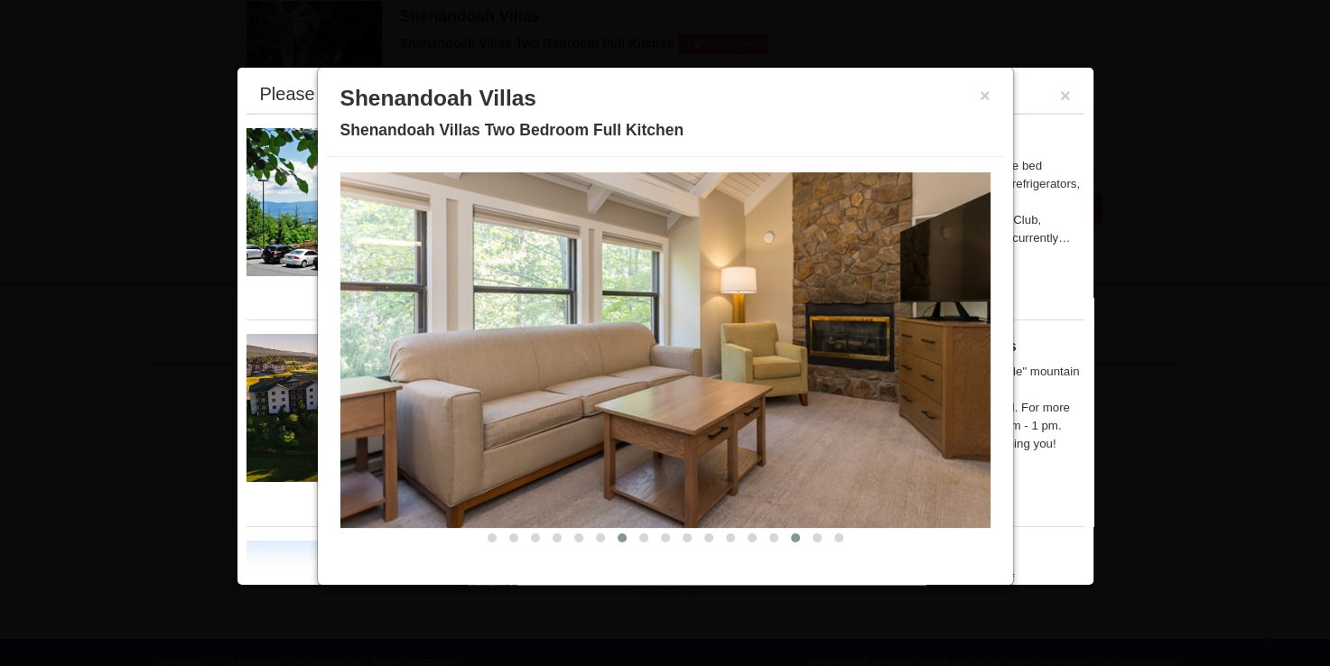
click at [791, 535] on span at bounding box center [795, 538] width 9 height 9
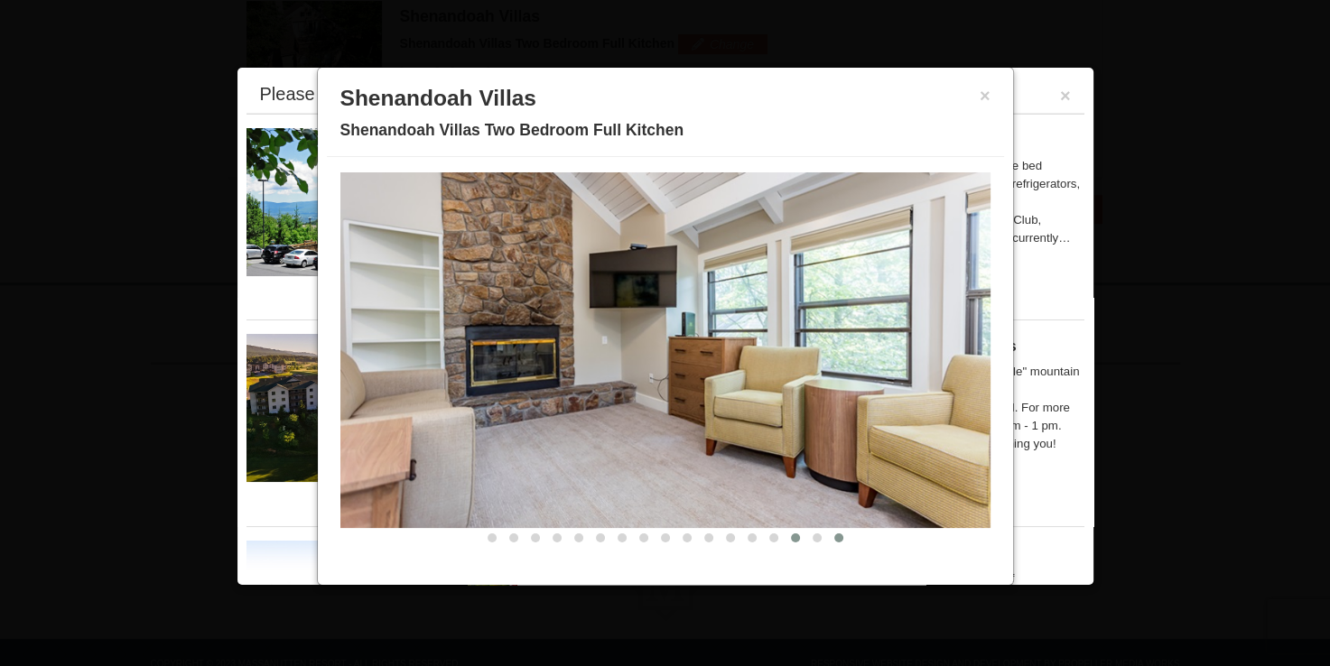
click at [828, 536] on button at bounding box center [839, 538] width 22 height 18
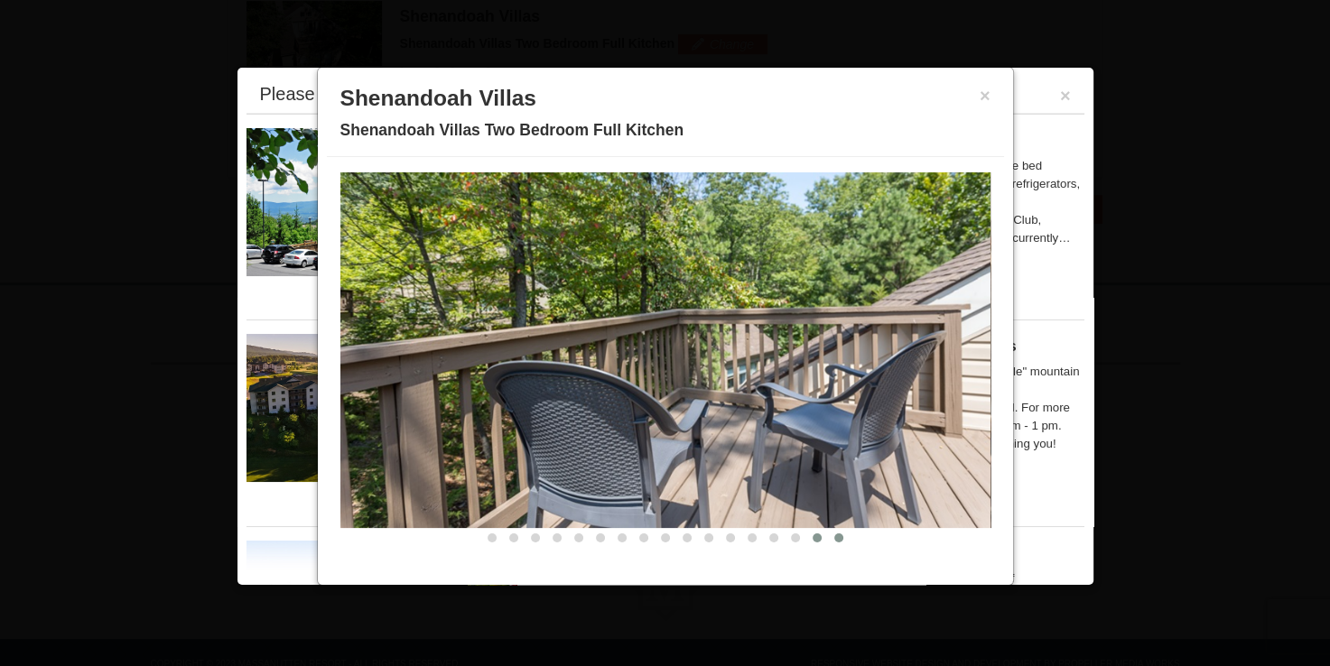
click at [807, 539] on button at bounding box center [817, 538] width 22 height 18
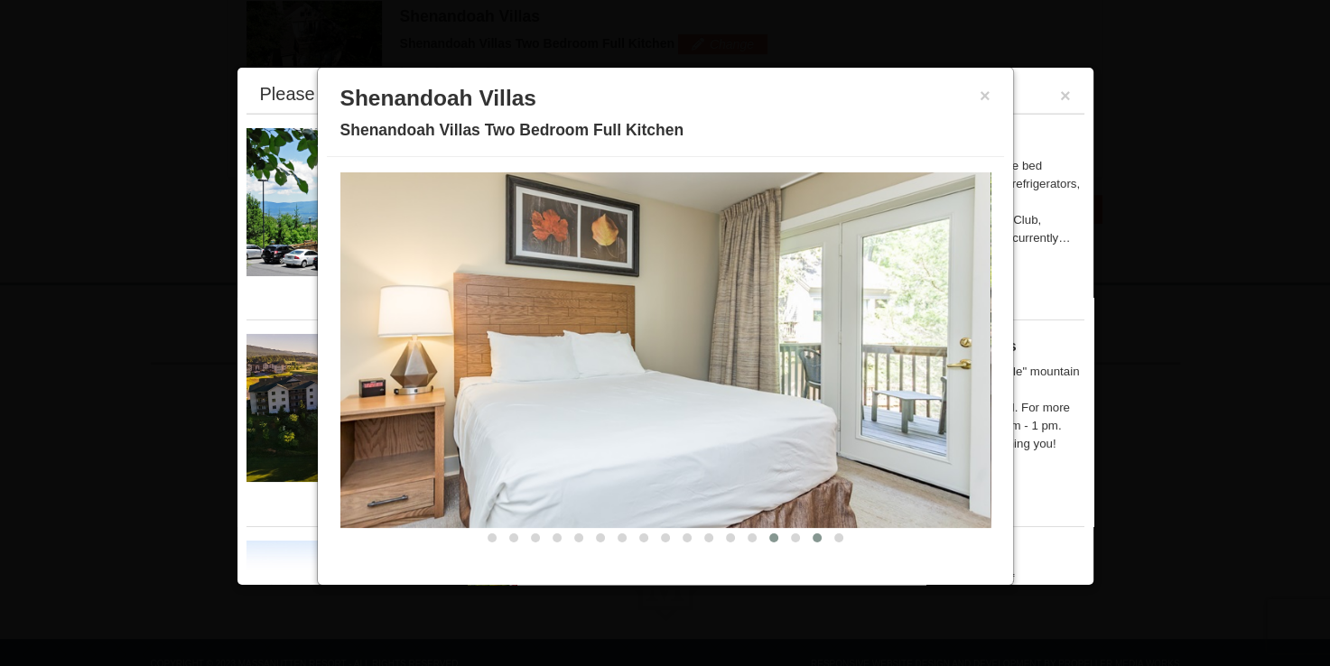
click at [769, 534] on span at bounding box center [773, 538] width 9 height 9
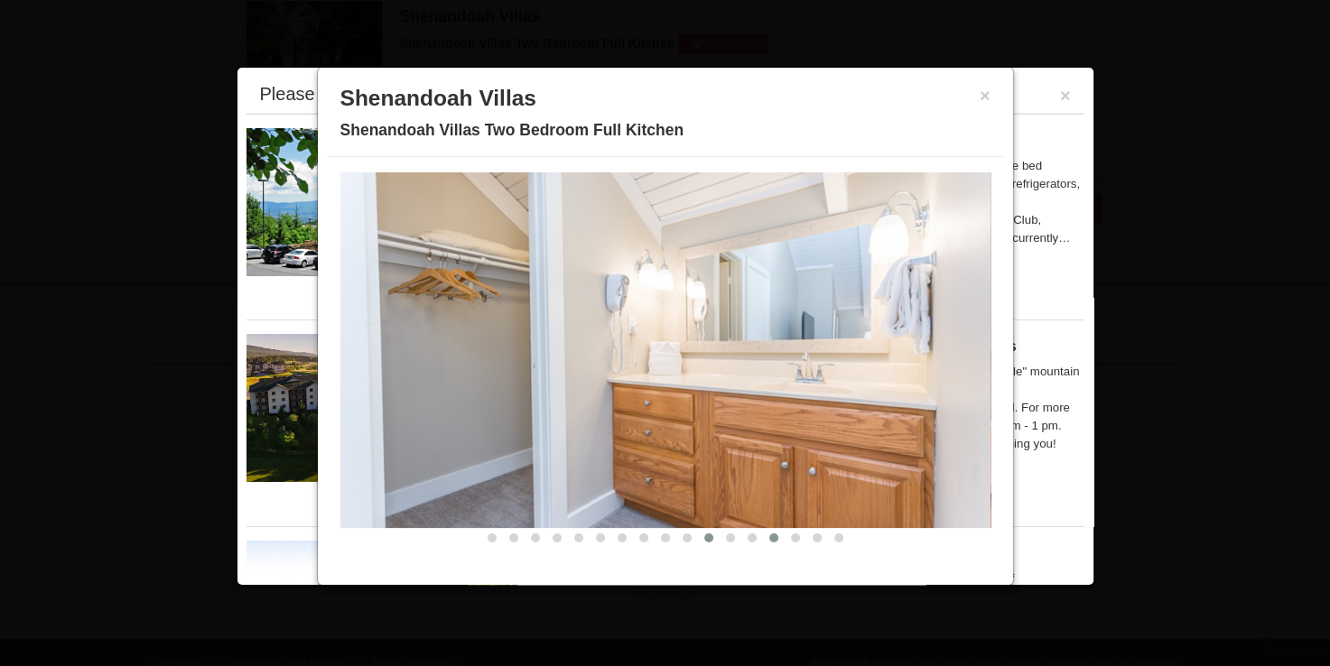
click at [701, 535] on button at bounding box center [709, 538] width 22 height 18
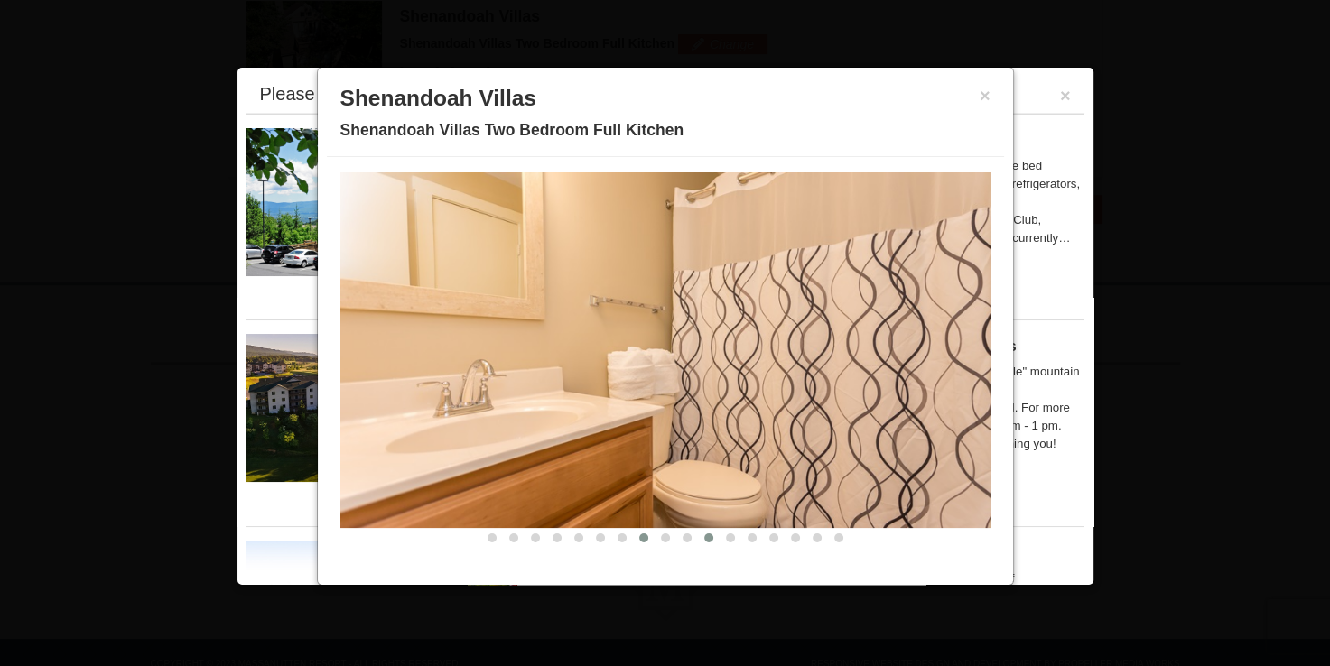
click at [639, 538] on span at bounding box center [643, 538] width 9 height 9
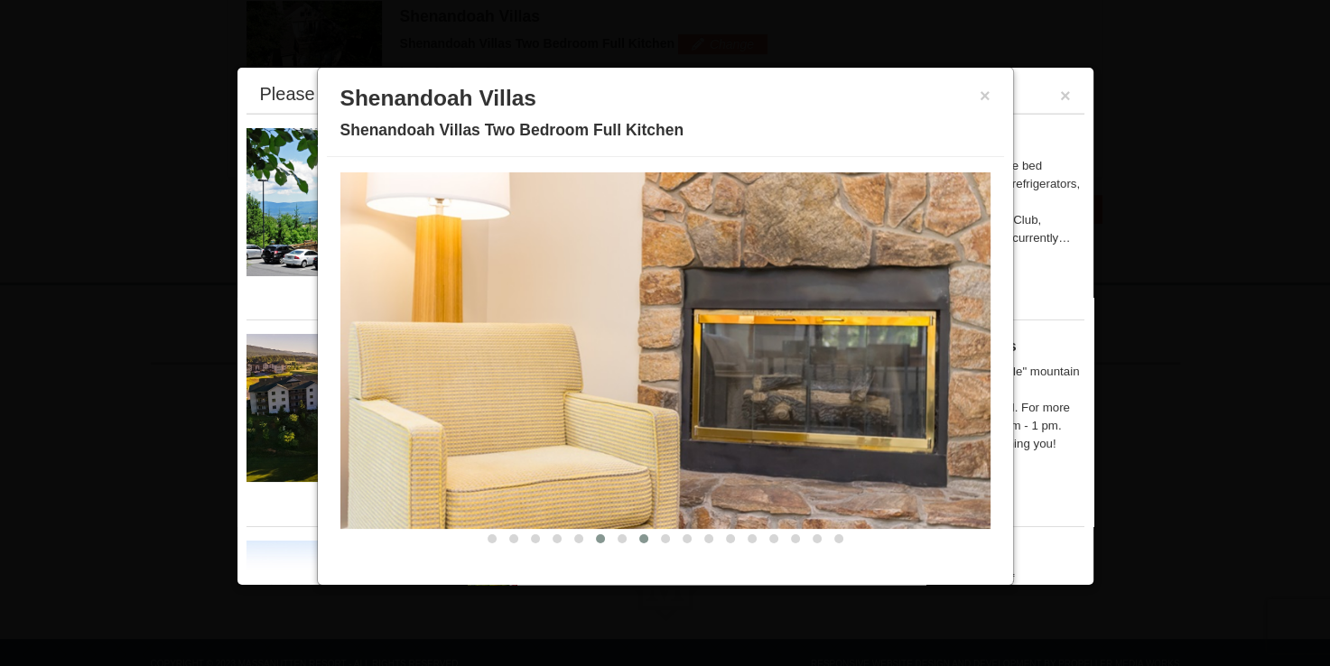
click at [590, 535] on button at bounding box center [601, 539] width 22 height 18
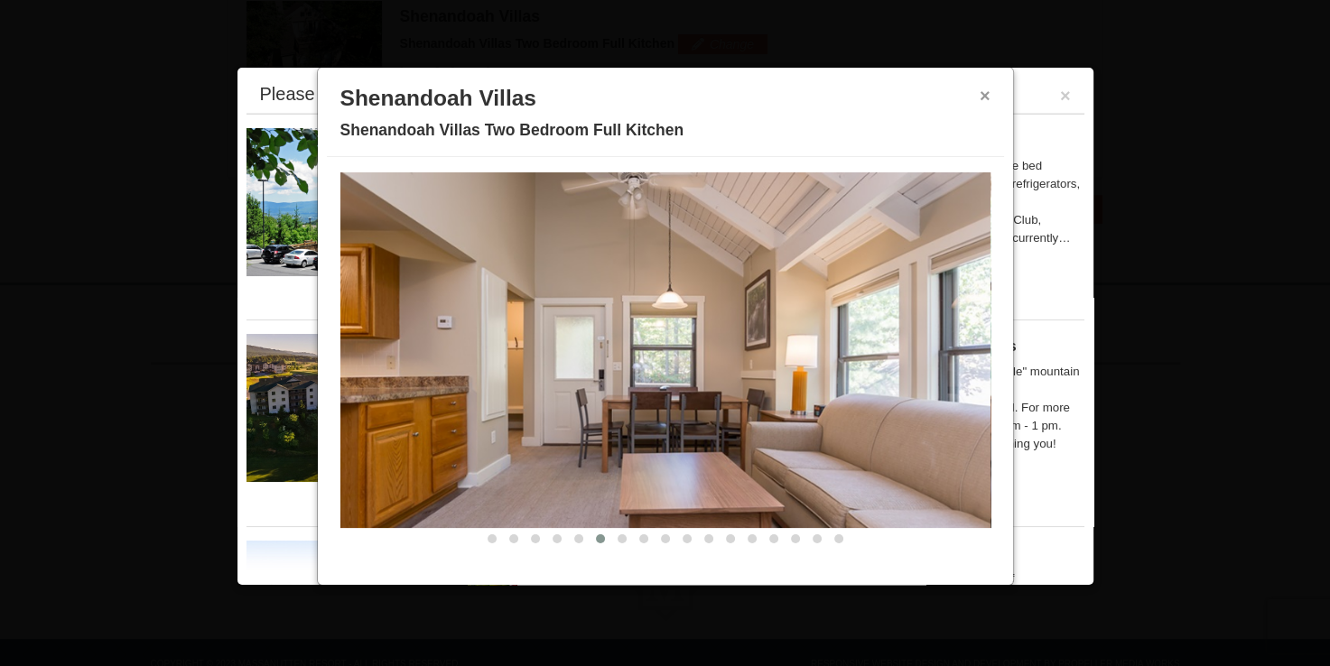
click at [980, 88] on button "×" at bounding box center [985, 96] width 11 height 18
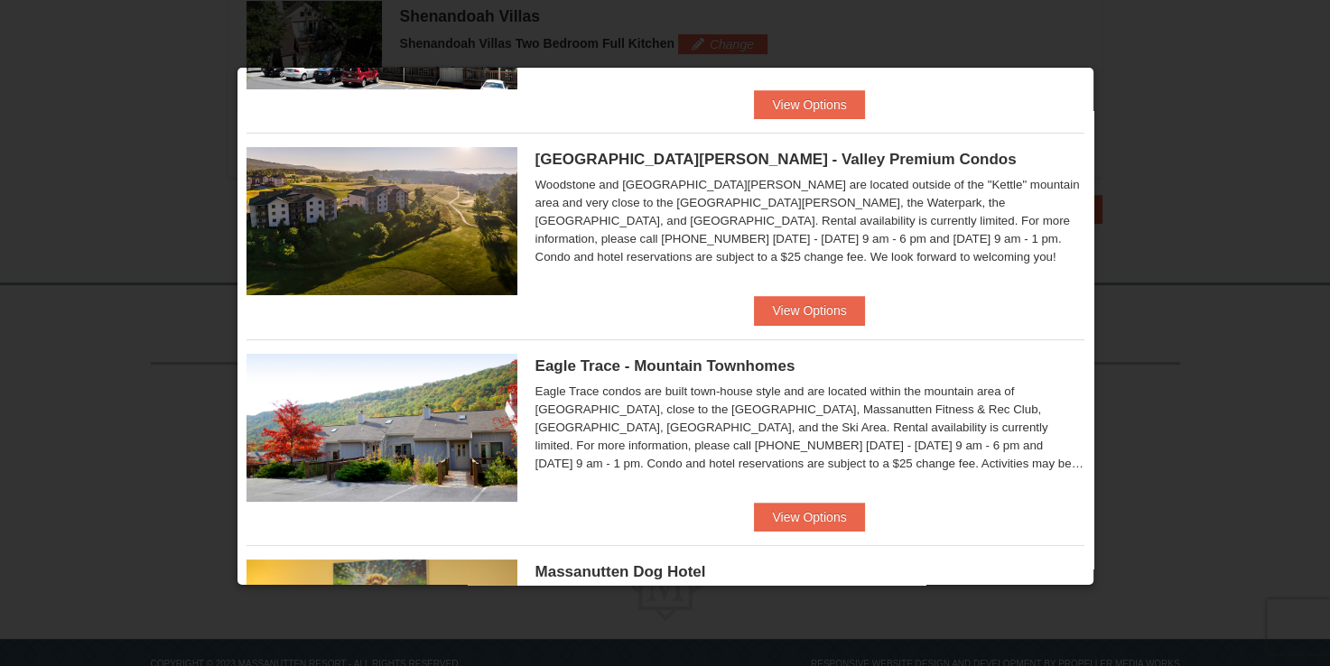
scroll to position [212, 0]
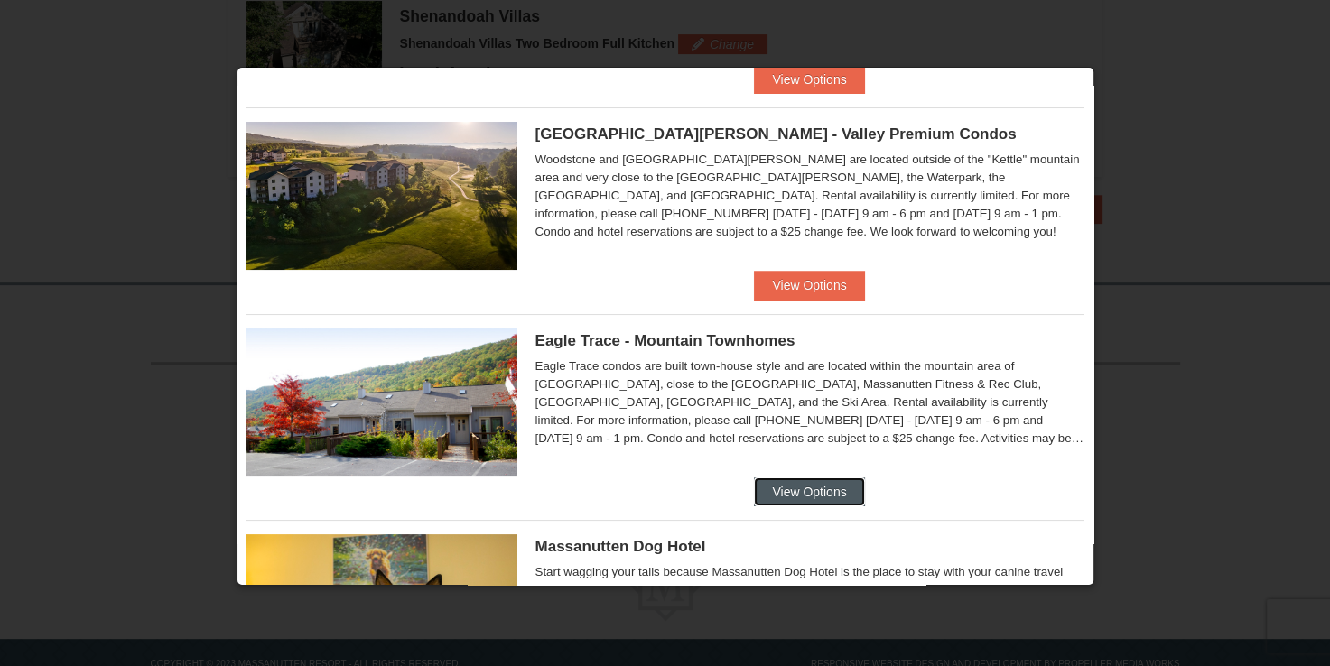
click at [807, 481] on button "View Options" at bounding box center [809, 492] width 110 height 29
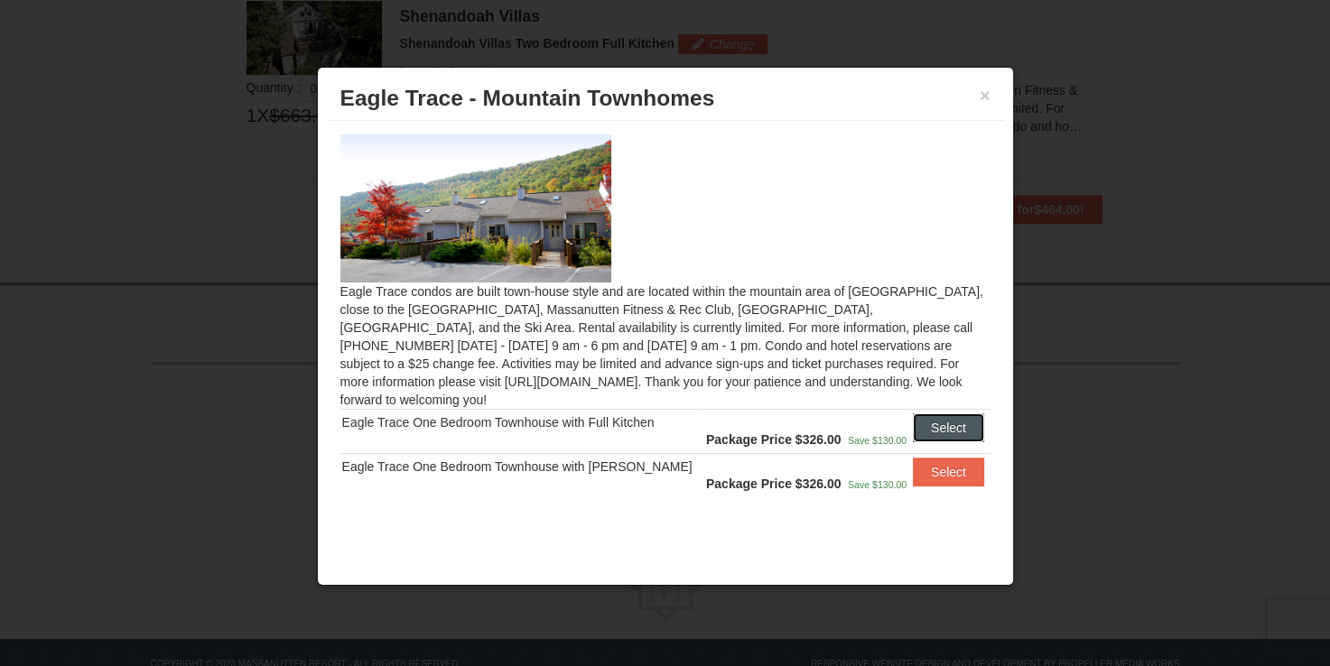
click at [946, 414] on button "Select" at bounding box center [948, 428] width 71 height 29
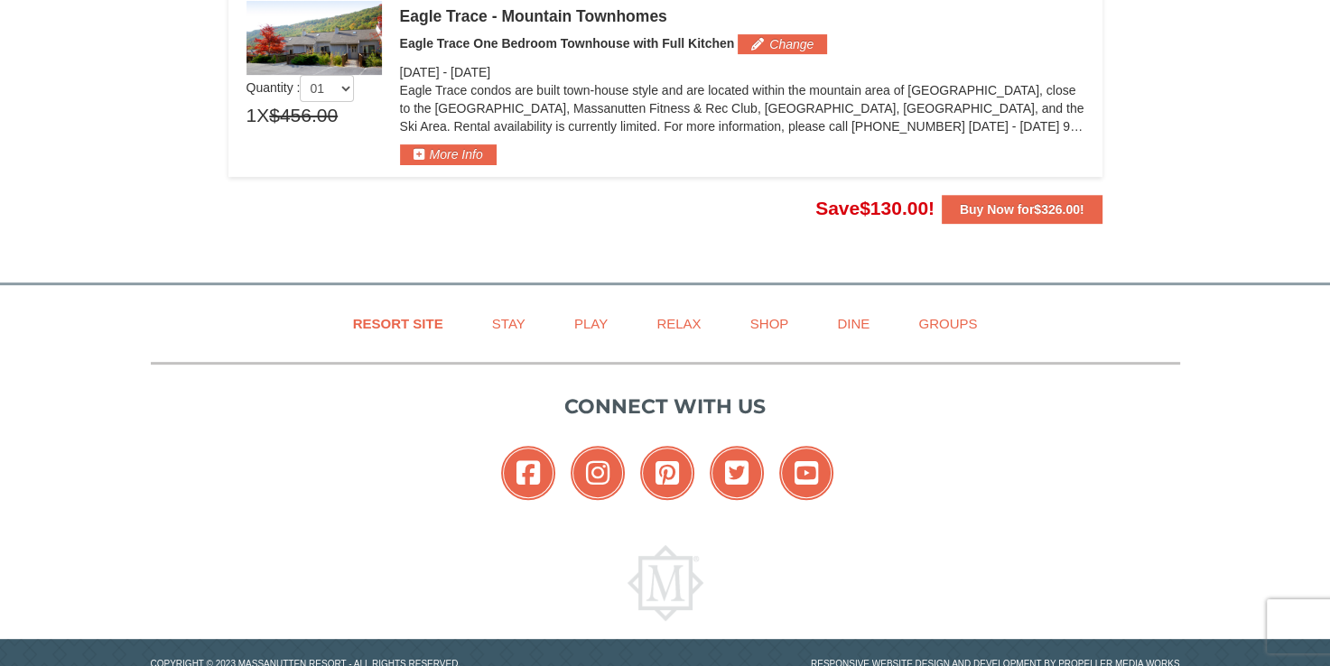
click at [358, 70] on img at bounding box center [314, 38] width 135 height 74
click at [479, 23] on div "Eagle Trace - Mountain Townhomes Eagle Trace One Bedroom Townhouse with Full Ki…" at bounding box center [742, 83] width 684 height 164
click at [451, 143] on div "Eagle Trace condos are built town-house style and are located within the mounta…" at bounding box center [742, 112] width 684 height 63
click at [451, 144] on button "More Info" at bounding box center [448, 154] width 97 height 20
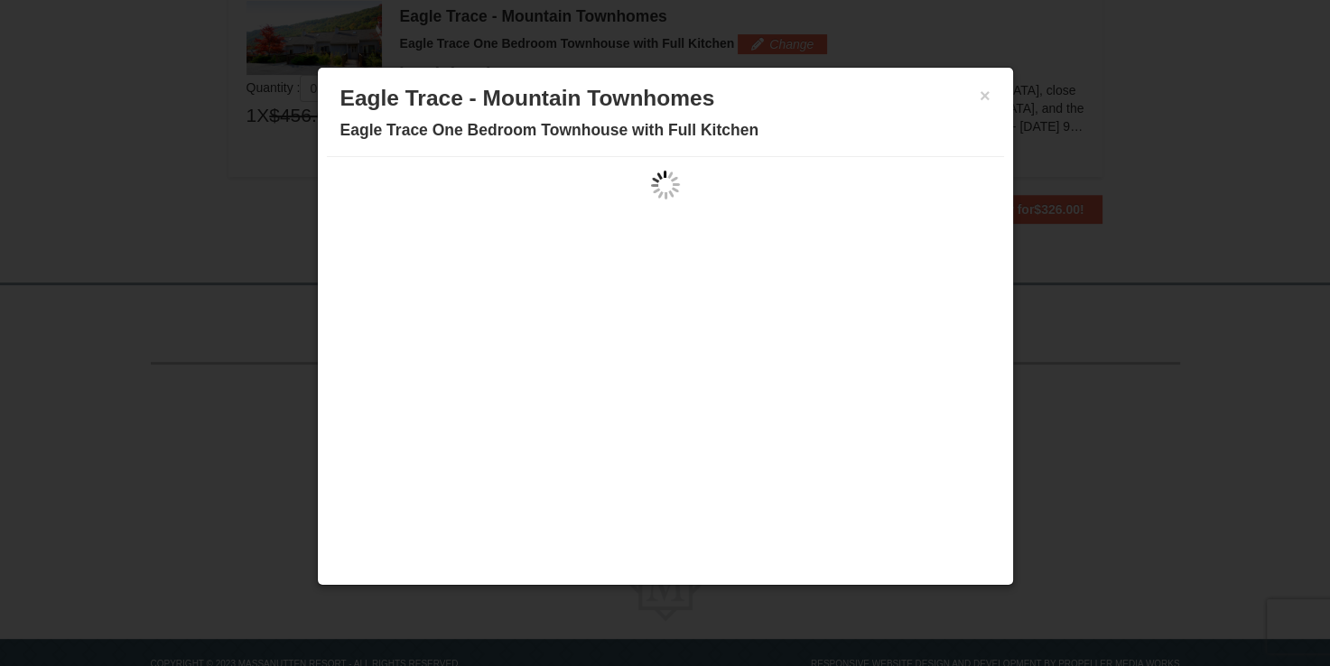
scroll to position [0, 0]
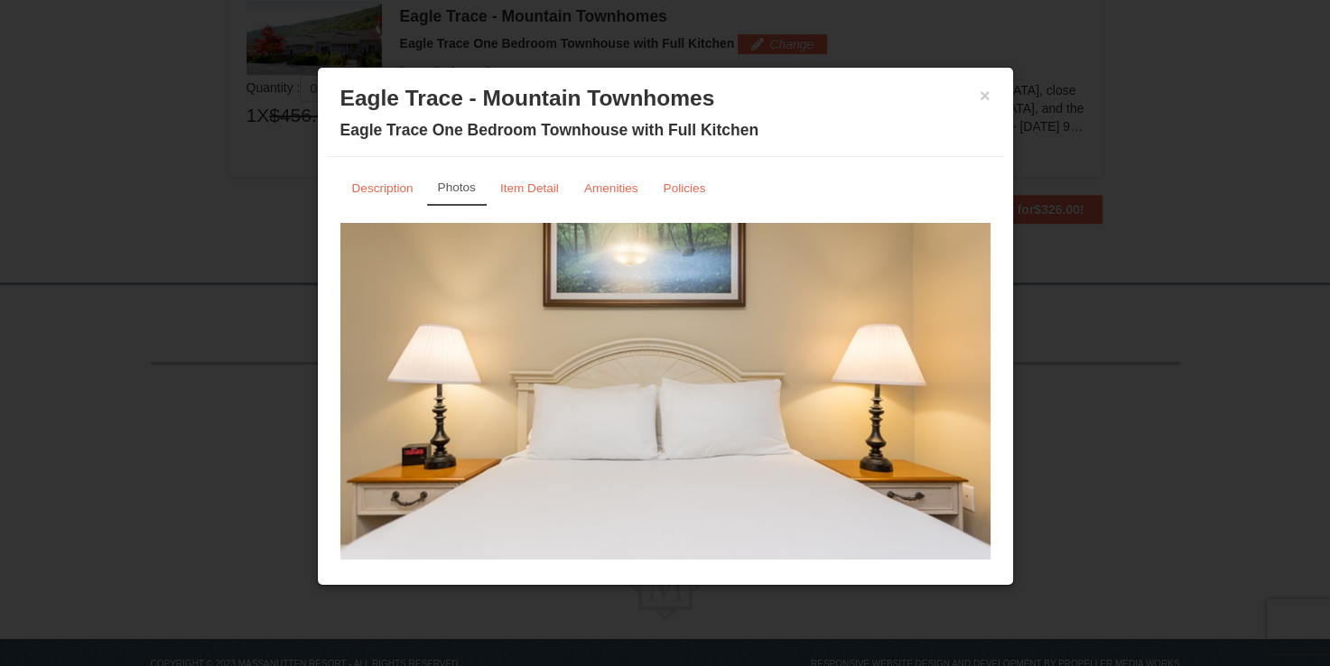
click at [712, 396] on img at bounding box center [665, 401] width 650 height 356
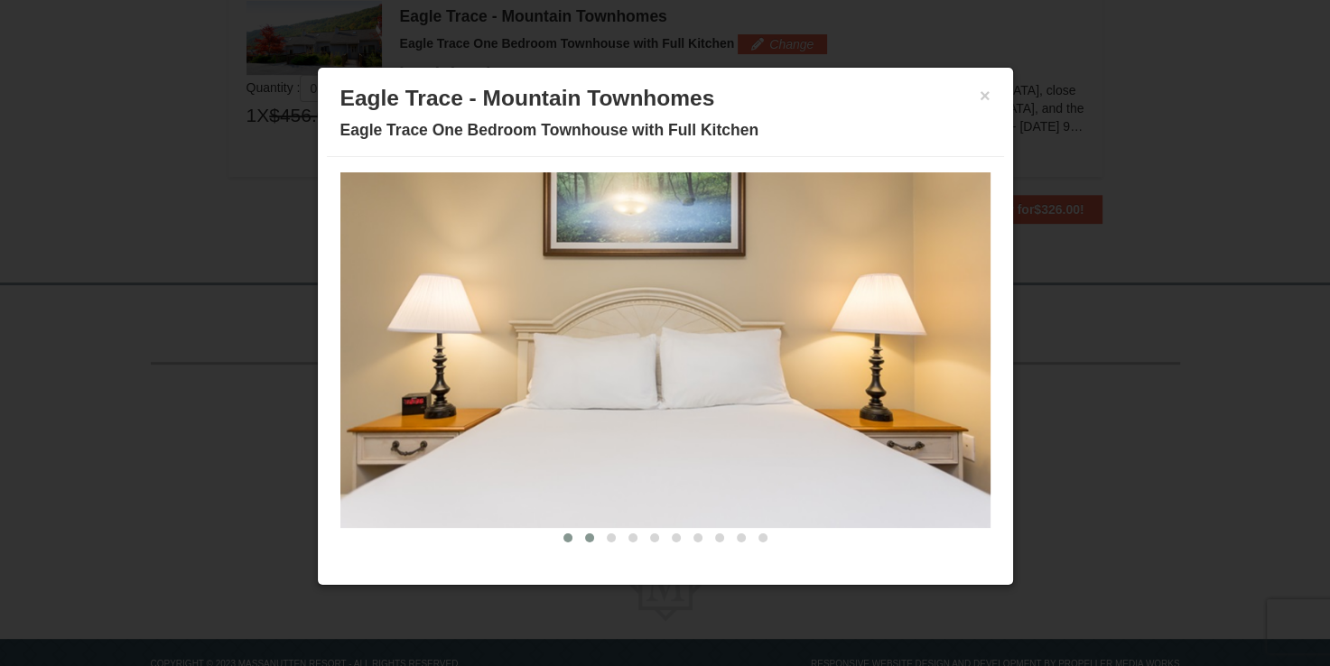
click at [579, 540] on button at bounding box center [590, 538] width 22 height 18
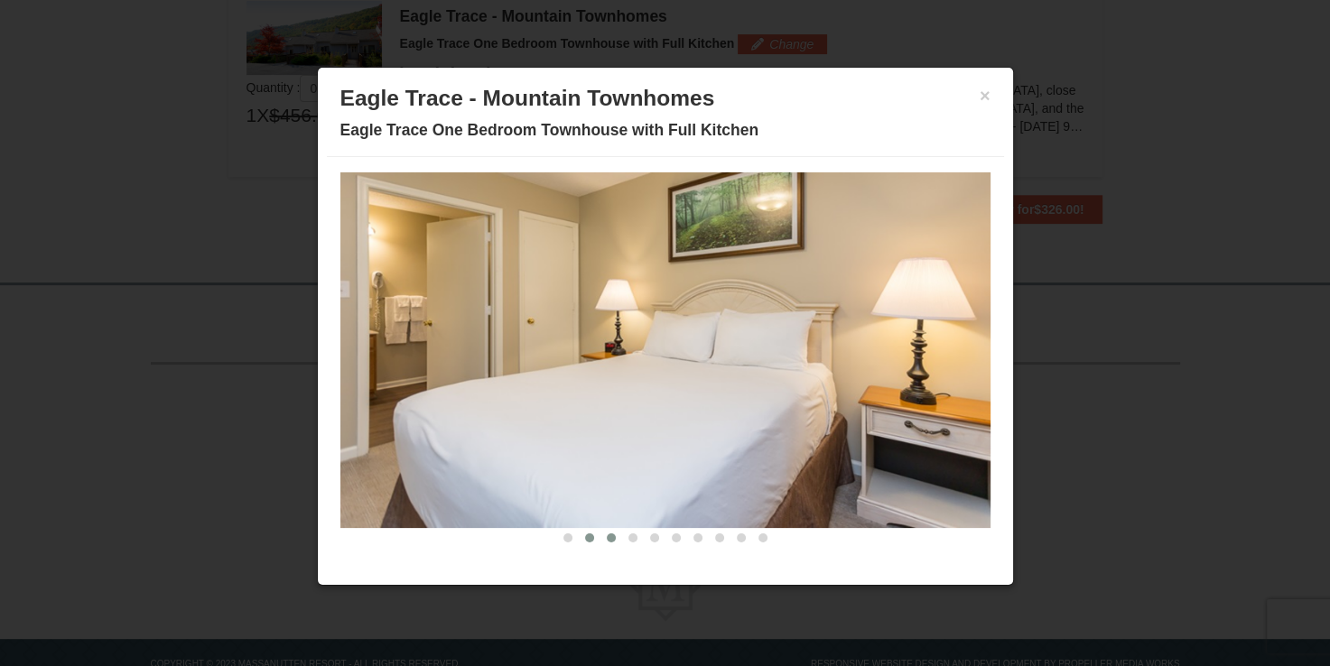
click at [607, 535] on span at bounding box center [611, 538] width 9 height 9
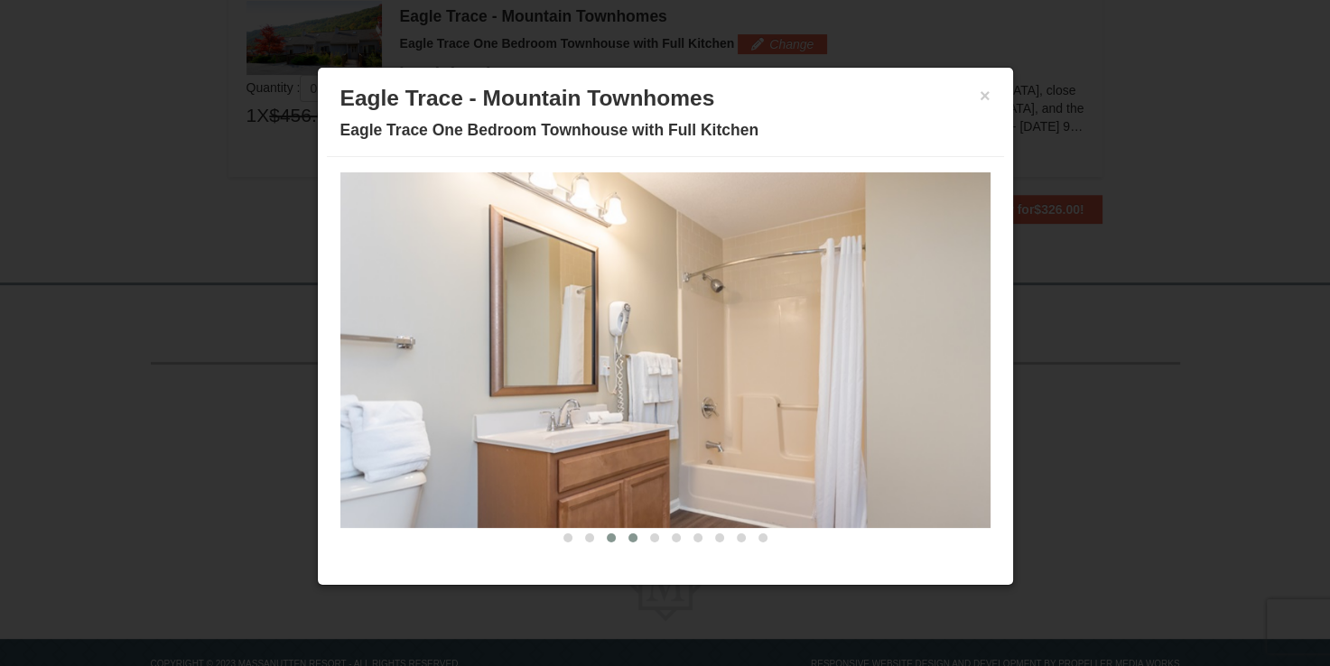
click at [628, 537] on span at bounding box center [632, 538] width 9 height 9
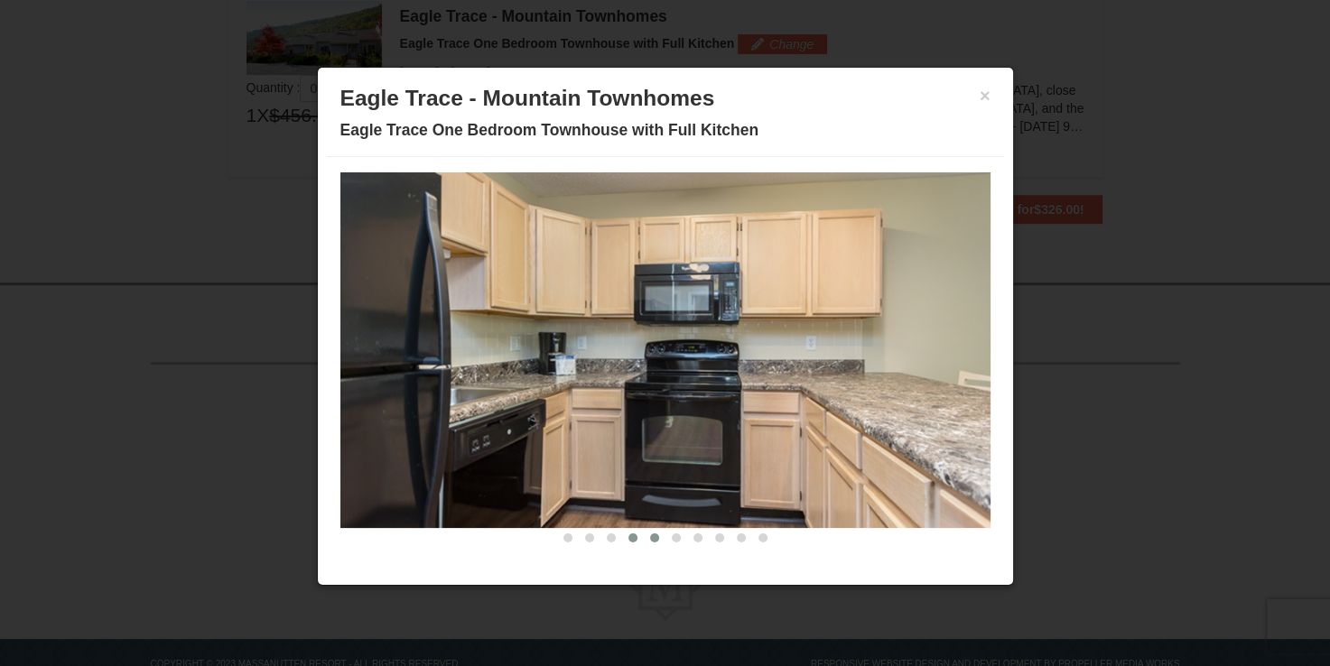
click at [650, 540] on span at bounding box center [654, 538] width 9 height 9
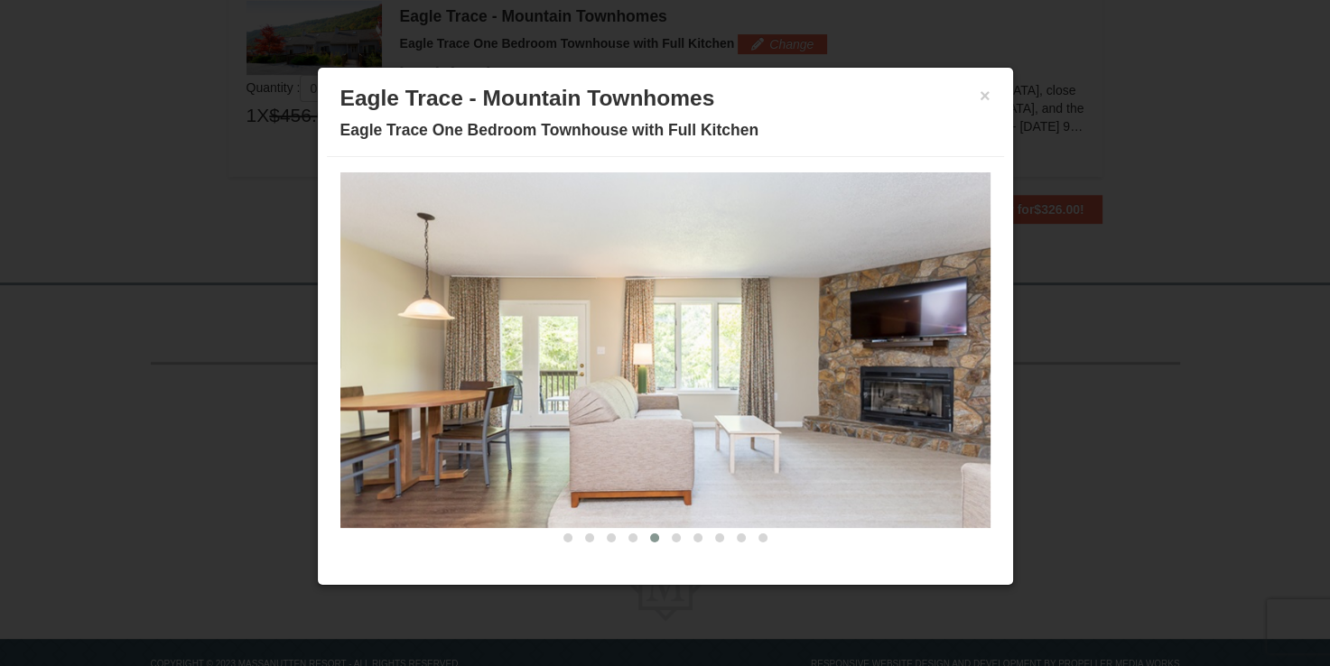
click at [650, 541] on button at bounding box center [655, 538] width 22 height 18
click at [672, 540] on span at bounding box center [676, 538] width 9 height 9
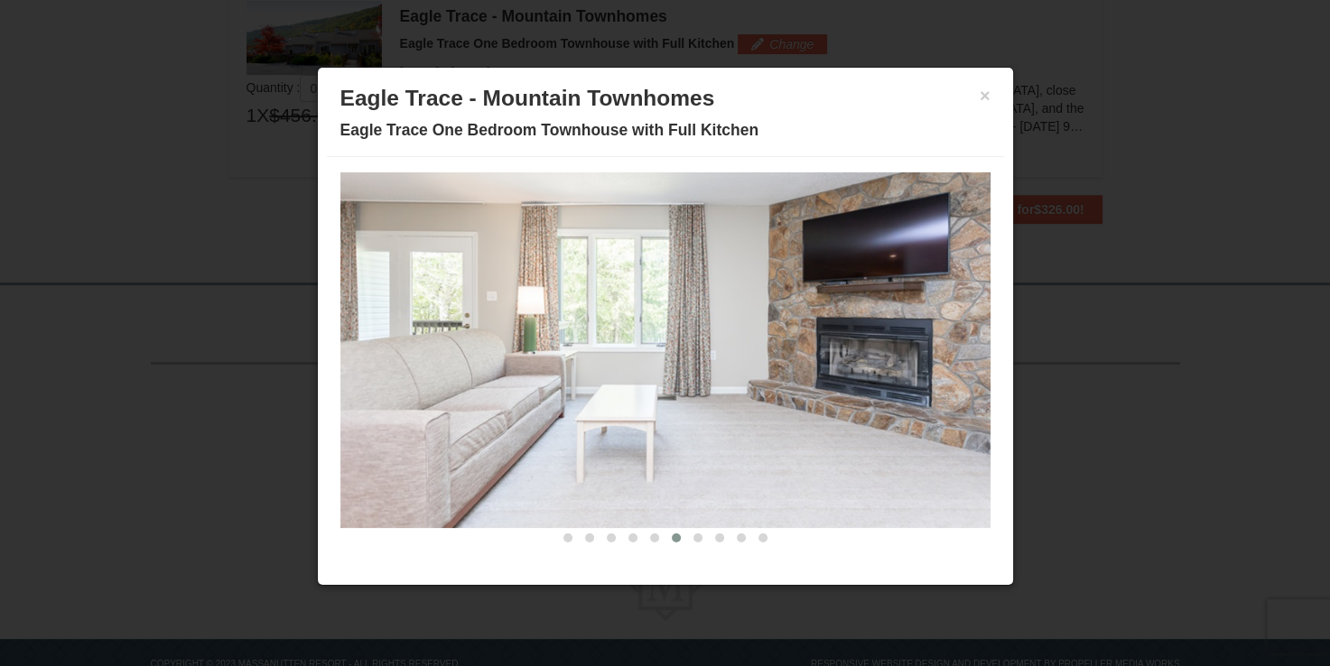
click at [672, 539] on button at bounding box center [676, 538] width 22 height 18
click at [693, 537] on span at bounding box center [697, 538] width 9 height 9
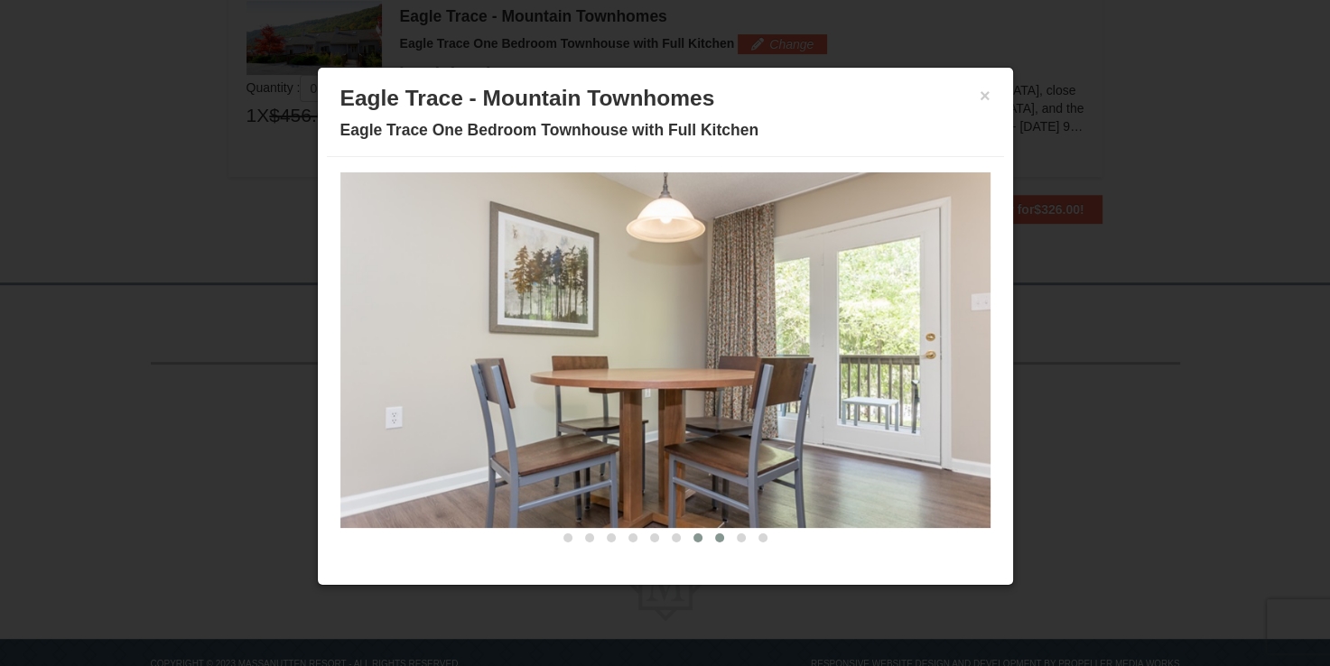
click at [715, 535] on span at bounding box center [719, 538] width 9 height 9
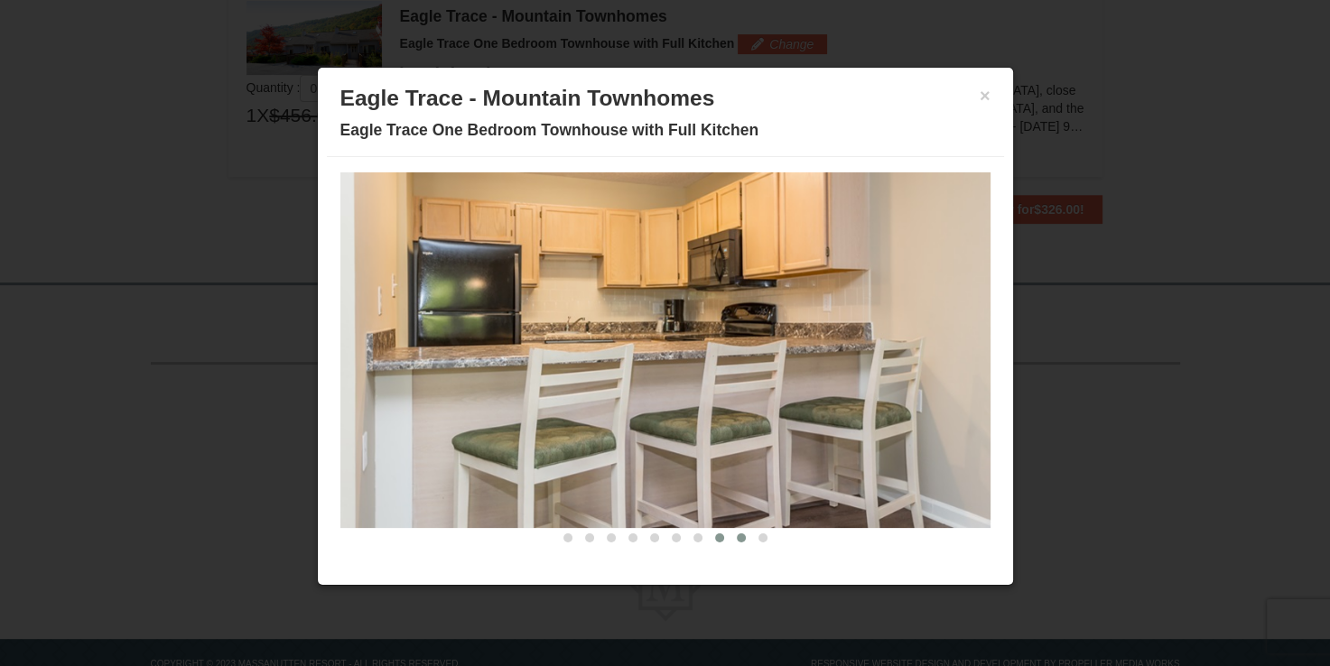
click at [737, 535] on span at bounding box center [741, 538] width 9 height 9
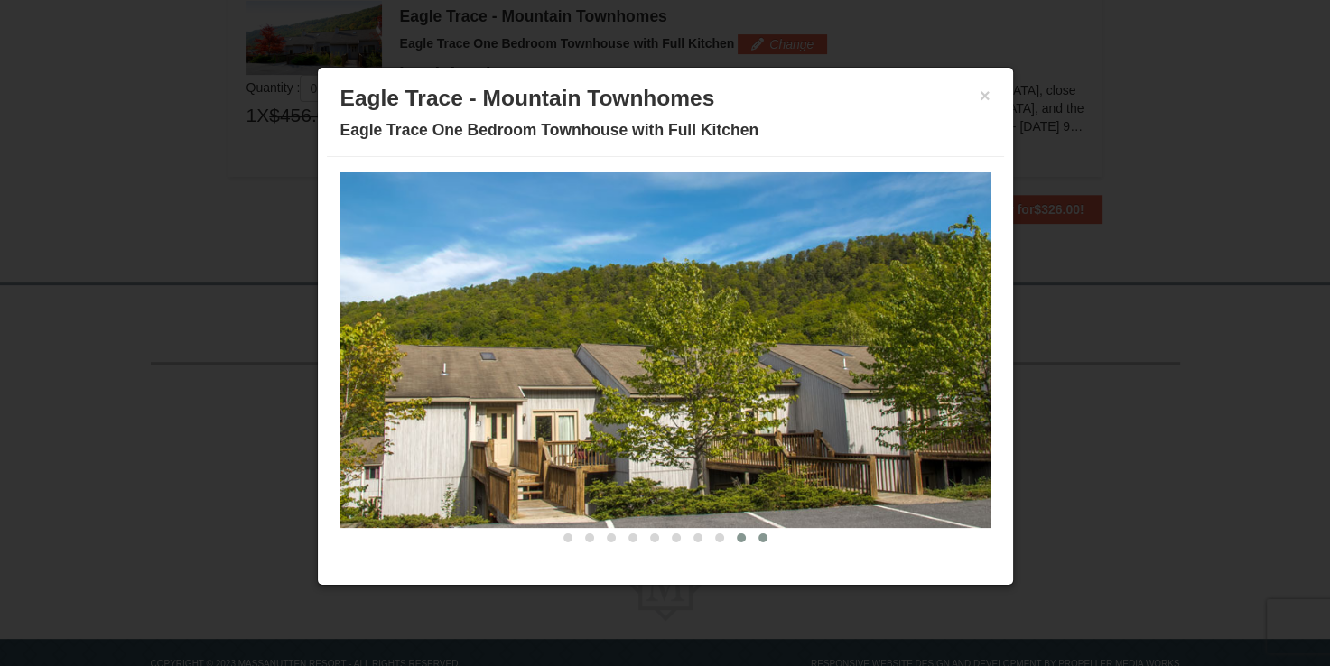
click at [752, 536] on button at bounding box center [763, 538] width 22 height 18
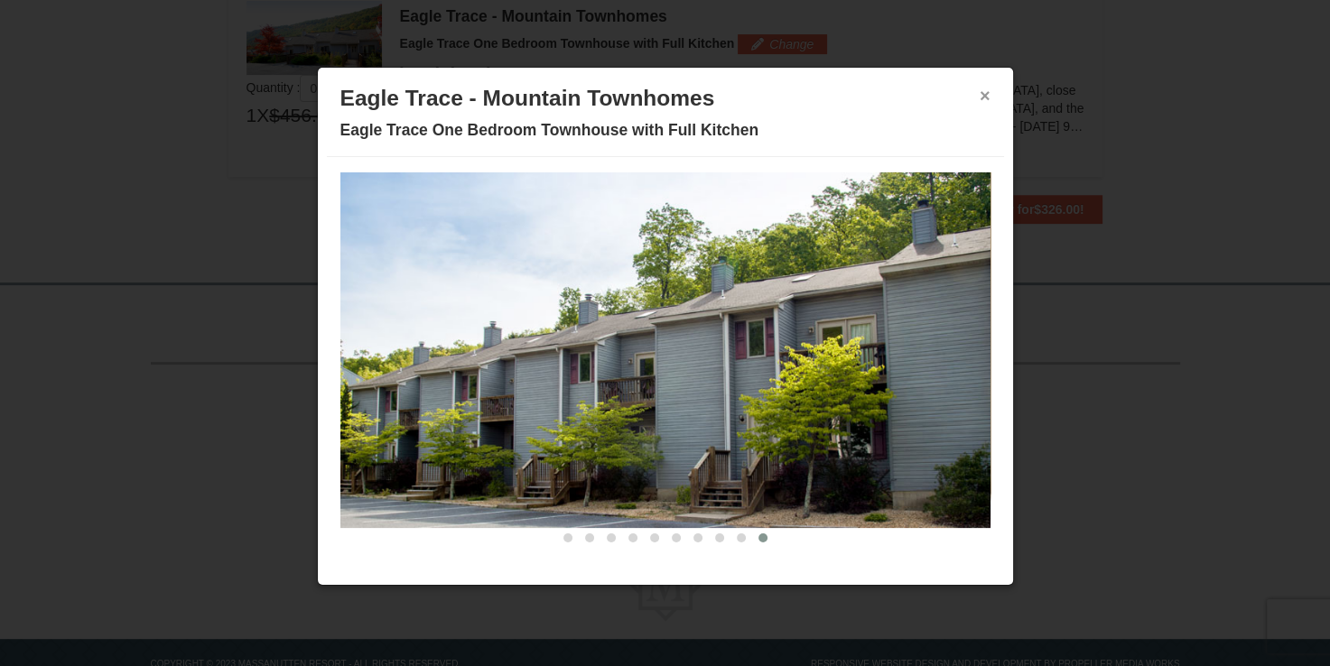
click at [980, 89] on button "×" at bounding box center [985, 96] width 11 height 18
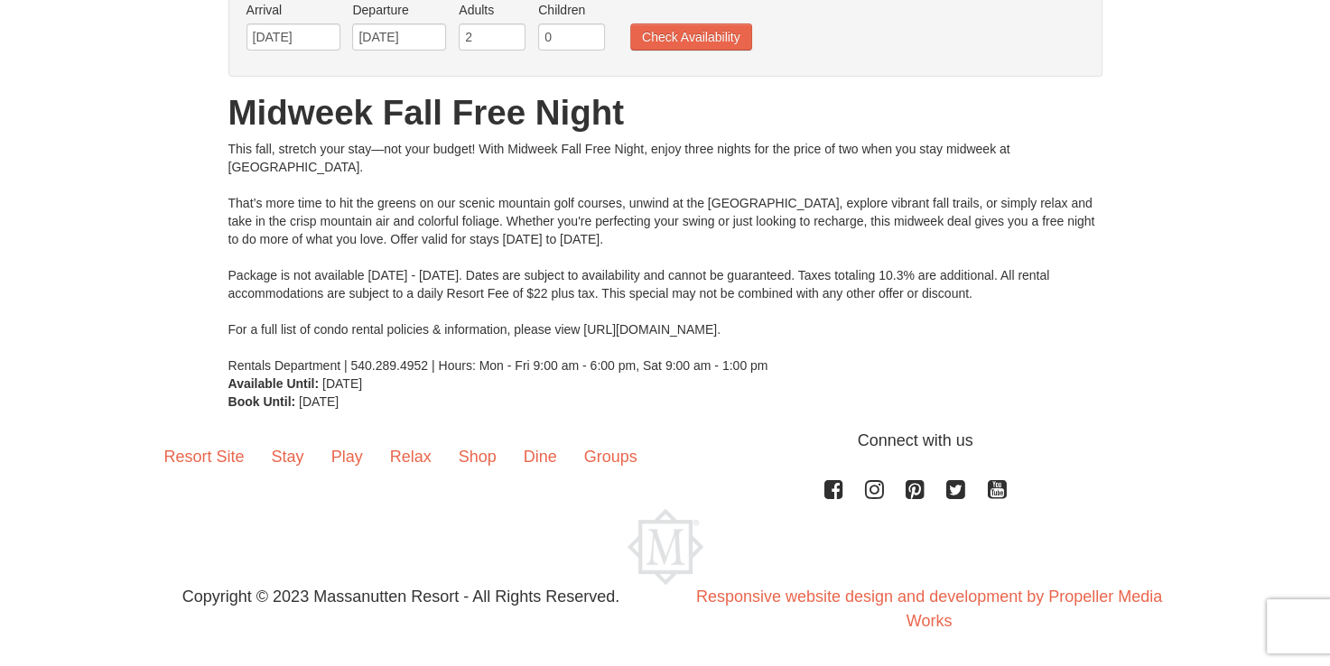
scroll to position [154, 0]
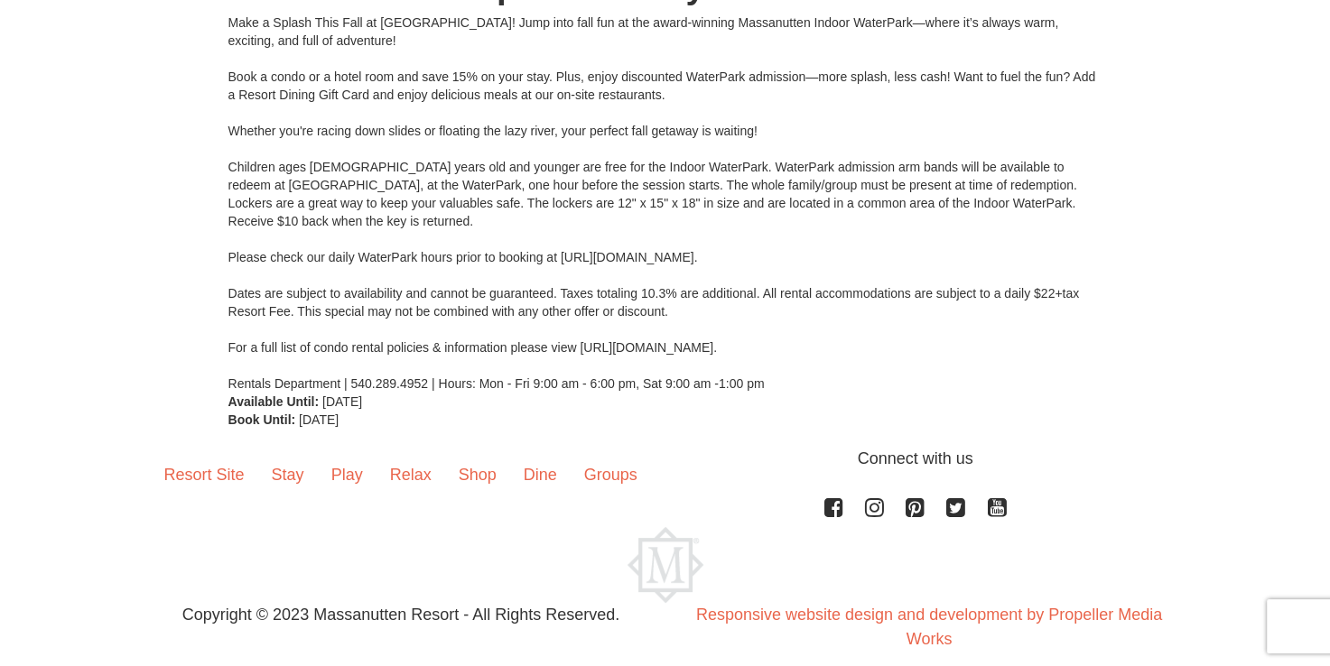
scroll to position [135, 0]
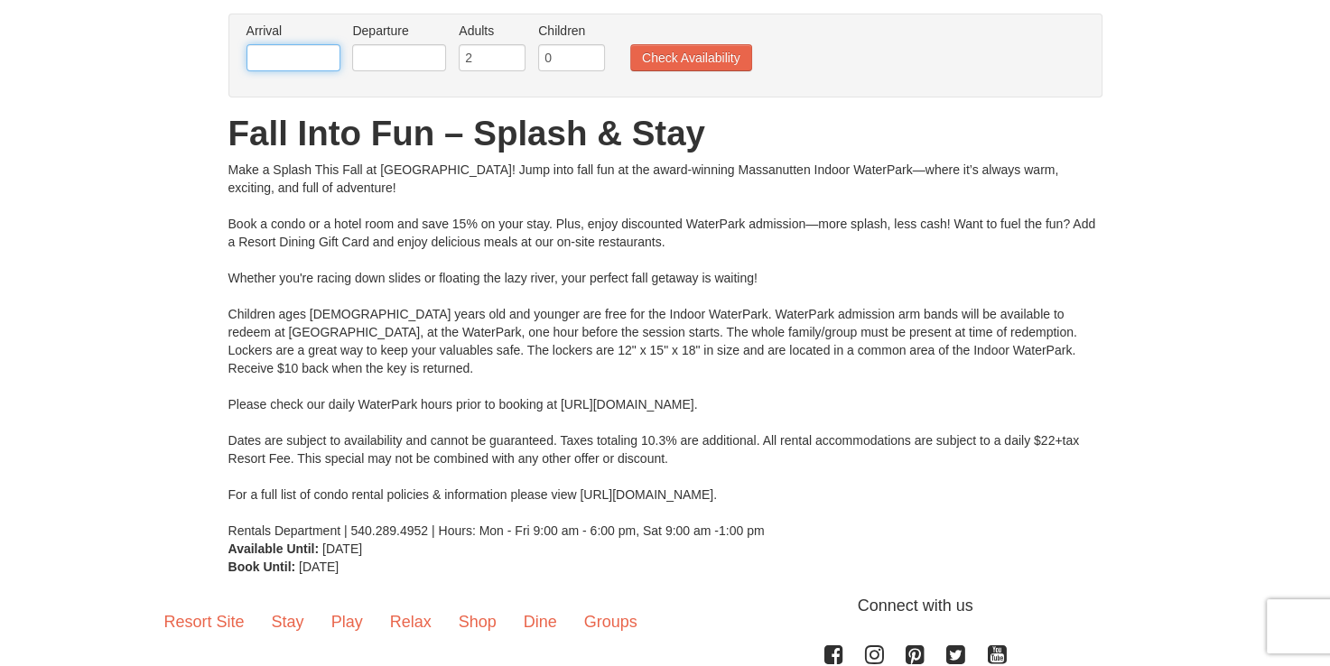
click at [281, 59] on input "text" at bounding box center [294, 57] width 94 height 27
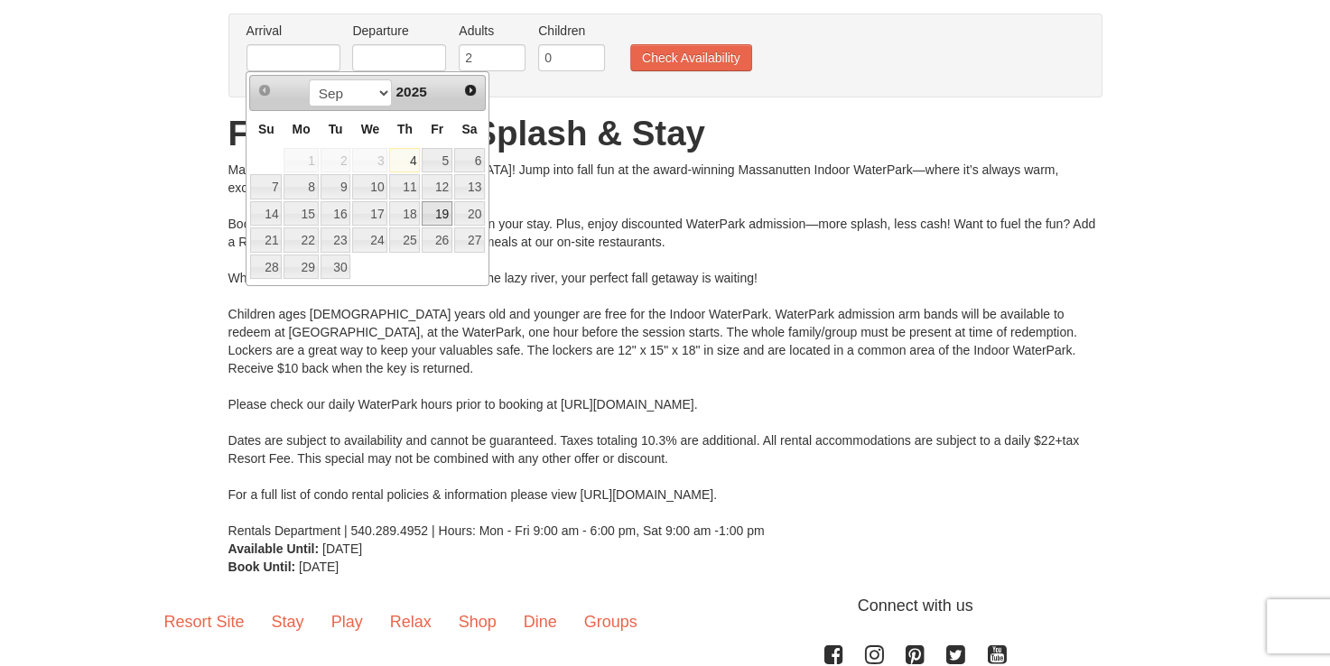
click at [441, 209] on link "19" at bounding box center [437, 213] width 31 height 25
type input "[DATE]"
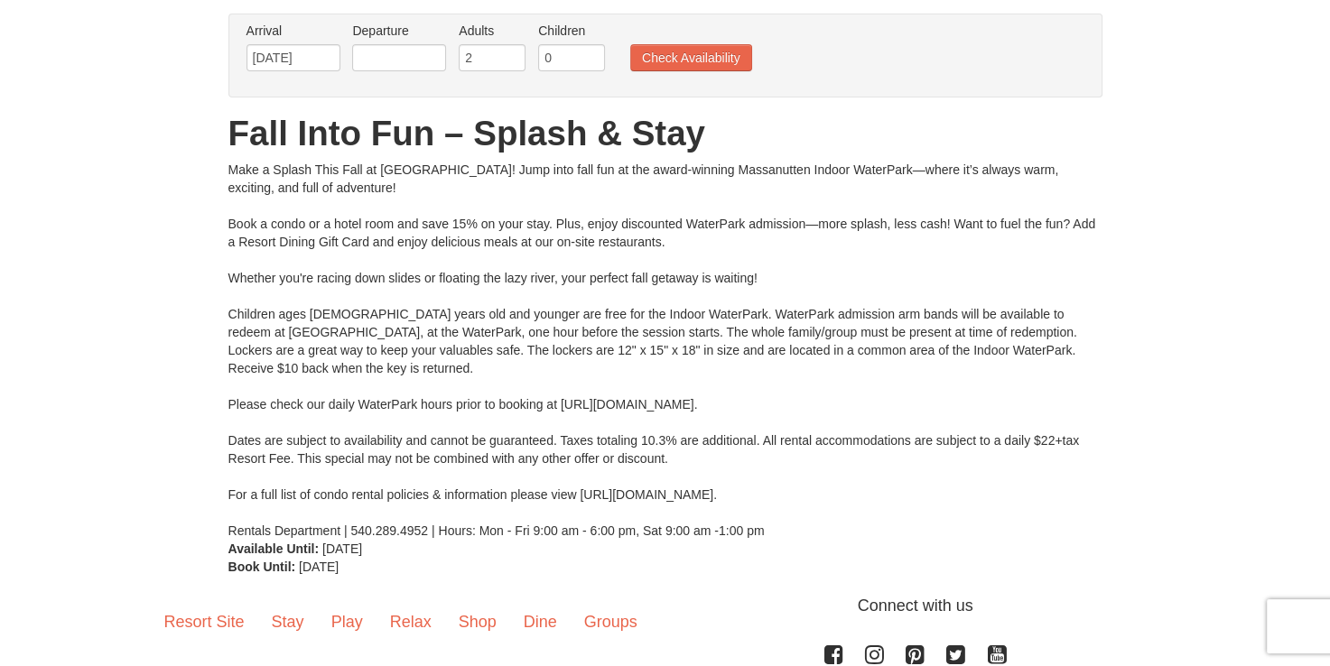
click at [470, 206] on div "Make a Splash This Fall at [GEOGRAPHIC_DATA]! Jump into fall fun at the award-w…" at bounding box center [665, 350] width 874 height 379
click at [405, 60] on input "text" at bounding box center [399, 57] width 94 height 27
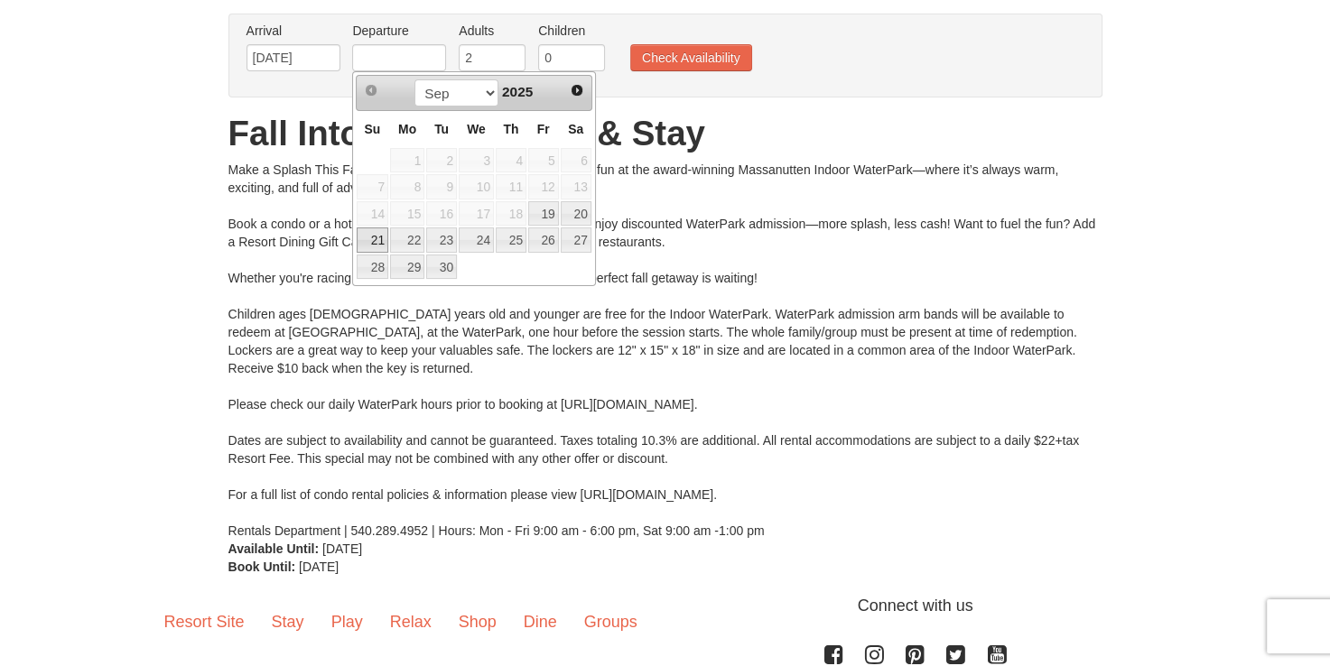
click at [381, 238] on link "21" at bounding box center [373, 240] width 32 height 25
type input "[DATE]"
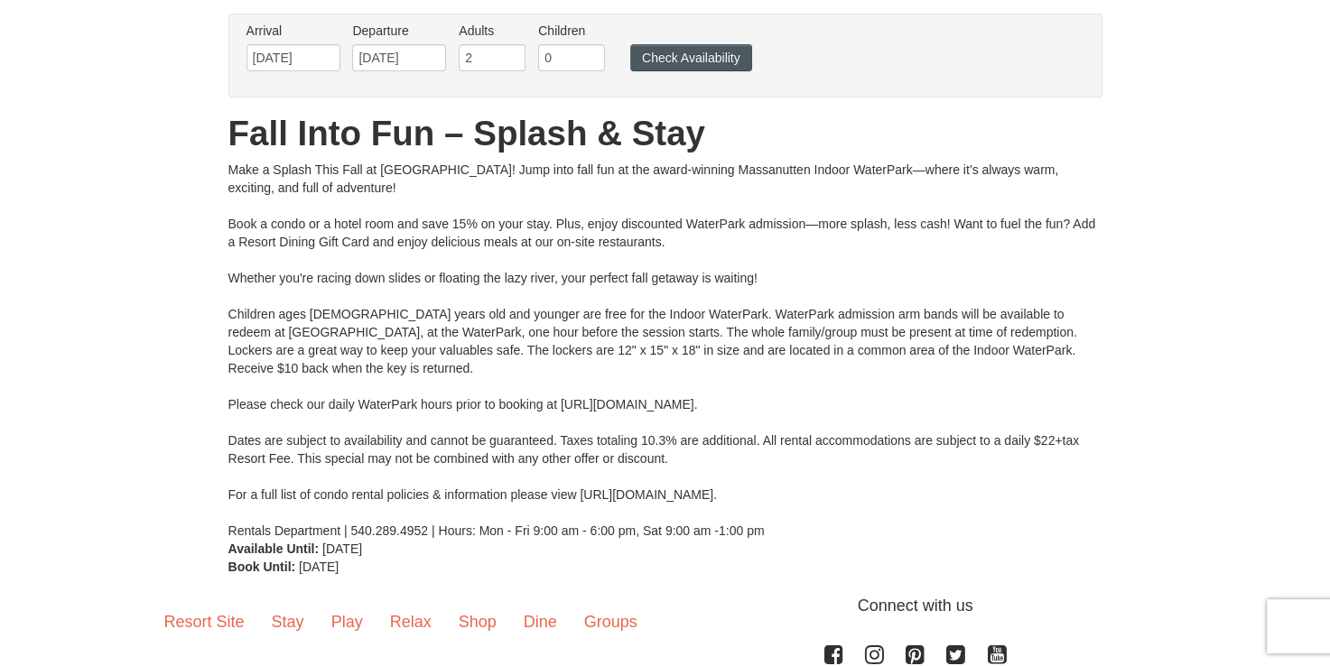
drag, startPoint x: 691, startPoint y: 35, endPoint x: 685, endPoint y: 47, distance: 12.9
click at [691, 37] on ul "Arrival Please format dates MM/DD/YYYY Please format dates MM/DD/YYYY [DATE] De…" at bounding box center [656, 51] width 828 height 59
click at [681, 52] on button "Check Availability" at bounding box center [691, 57] width 122 height 27
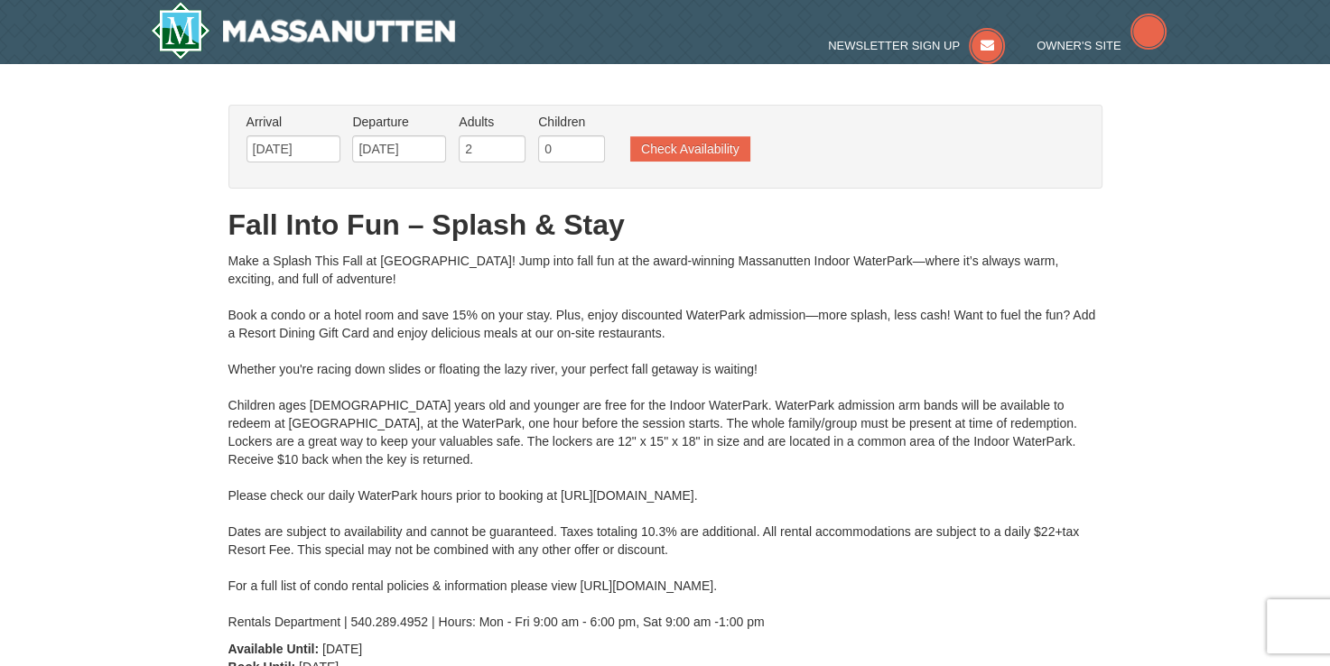
type input "[DATE]"
type input "09/20/2025"
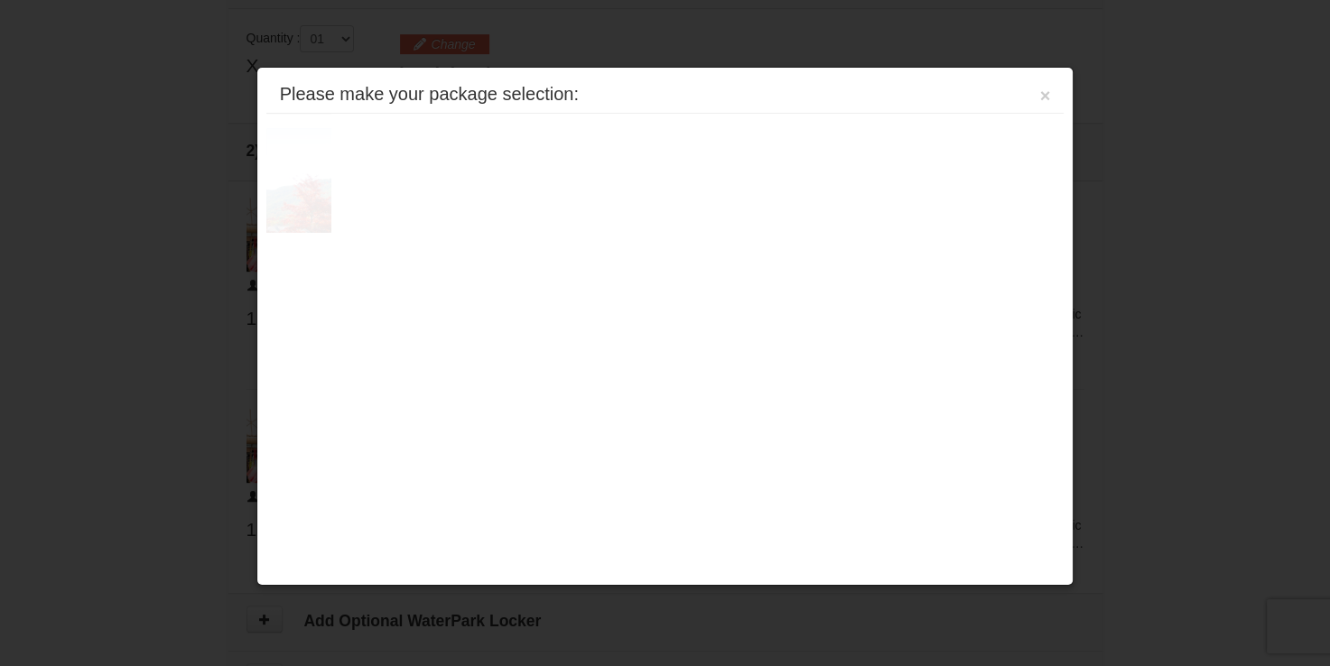
scroll to position [768, 0]
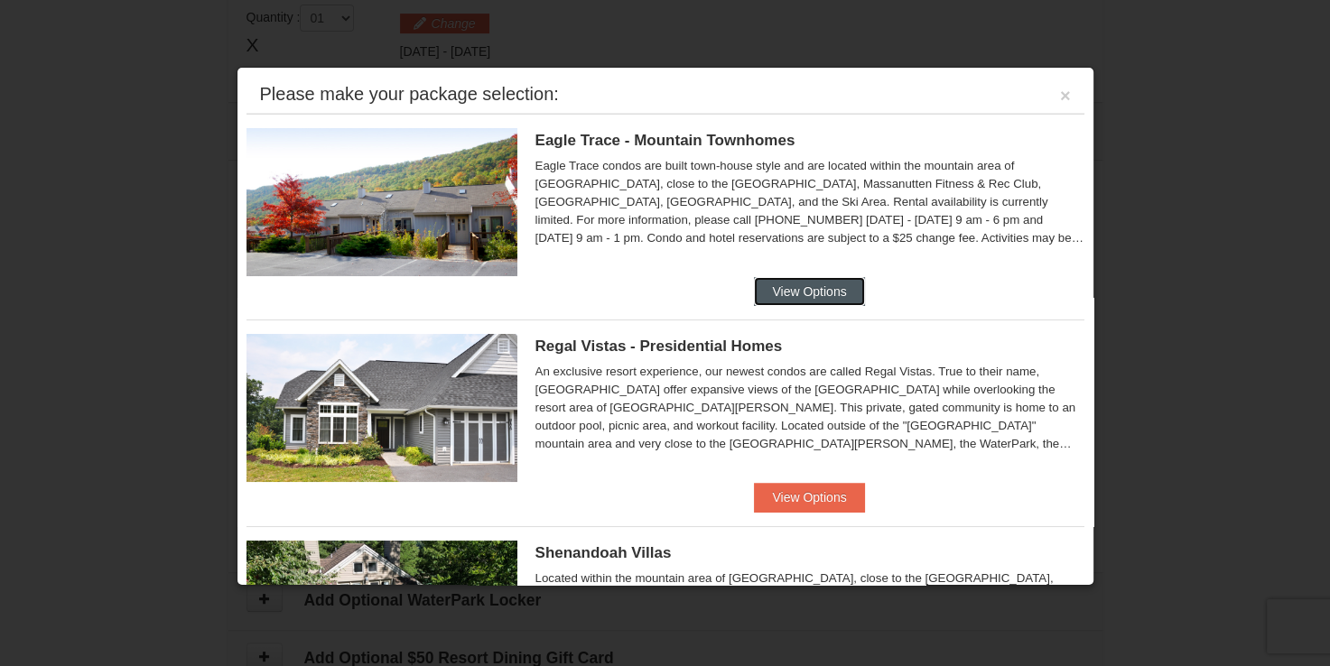
click at [816, 285] on button "View Options" at bounding box center [809, 291] width 110 height 29
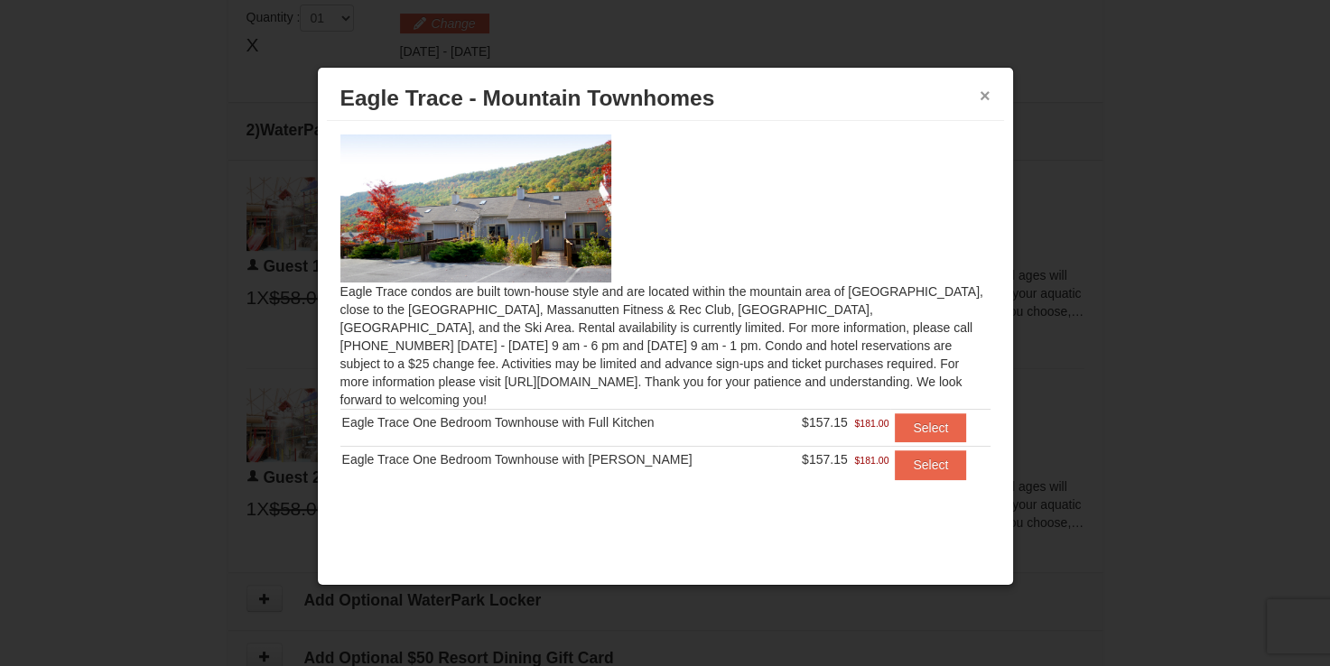
click at [988, 101] on button "×" at bounding box center [985, 96] width 11 height 18
